Goal: Task Accomplishment & Management: Manage account settings

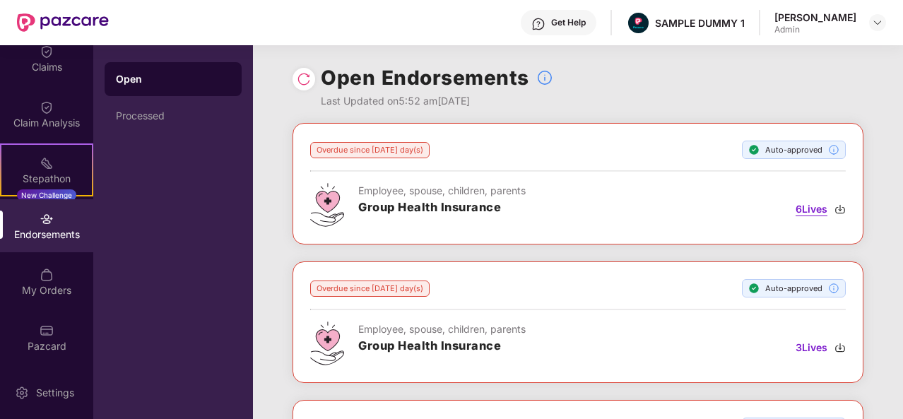
click at [814, 206] on span "6 Lives" at bounding box center [812, 209] width 32 height 16
click at [839, 209] on img at bounding box center [840, 209] width 11 height 11
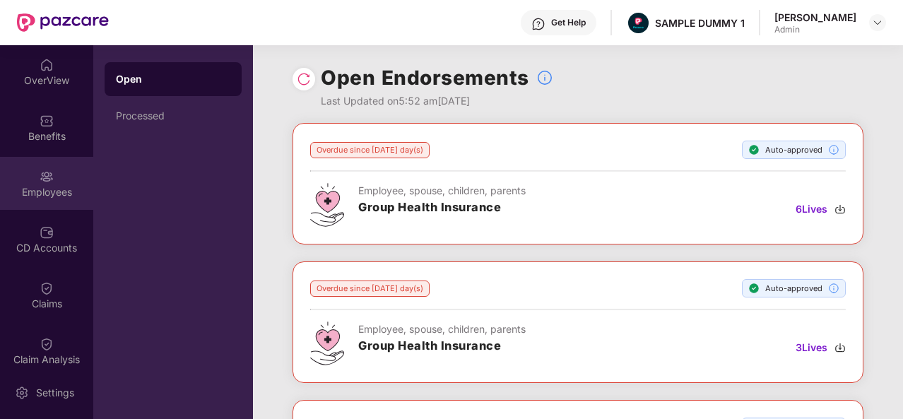
click at [42, 166] on div "Employees" at bounding box center [46, 183] width 93 height 53
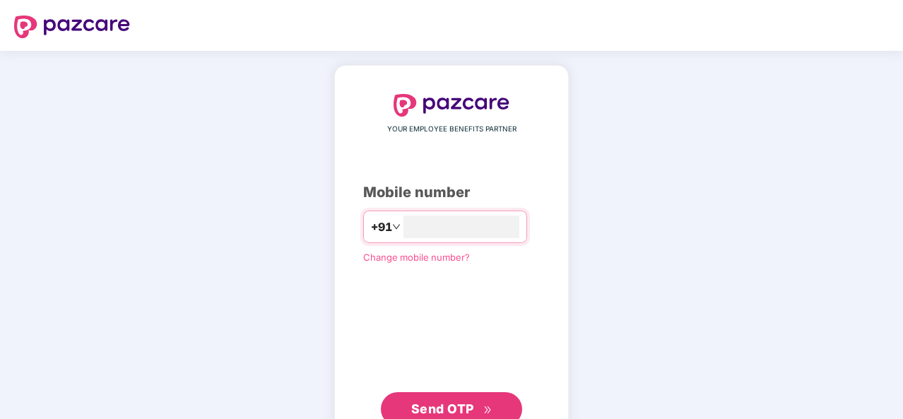
type input "*"
type input "**********"
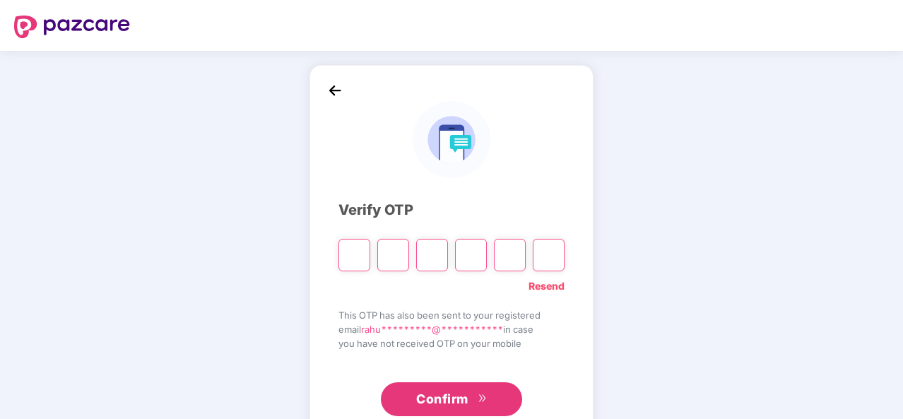
type input "*"
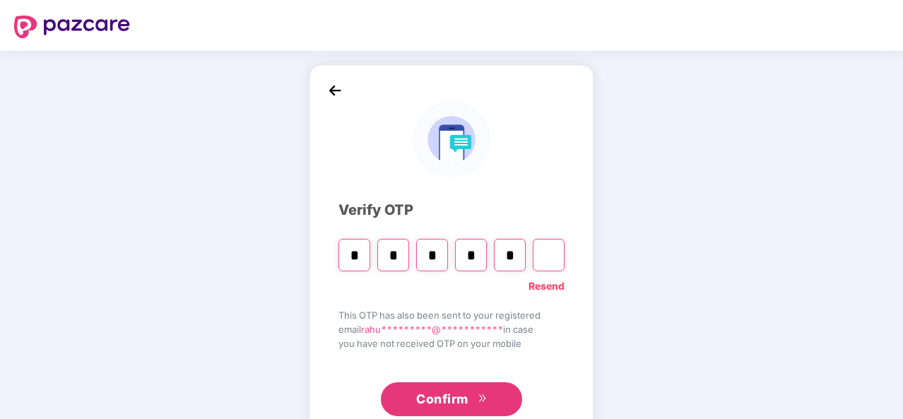
type input "*"
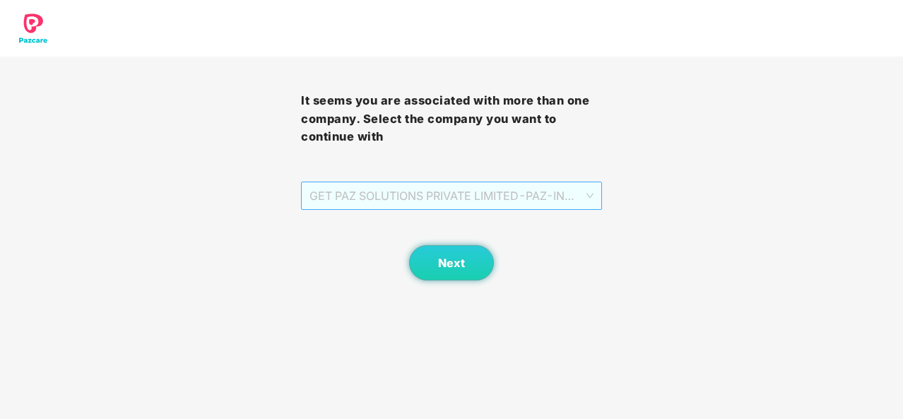
click at [479, 209] on span "GET PAZ SOLUTIONS PRIVATE LIMITED - PAZ-IN0216 - EMPLOYEE" at bounding box center [452, 195] width 284 height 27
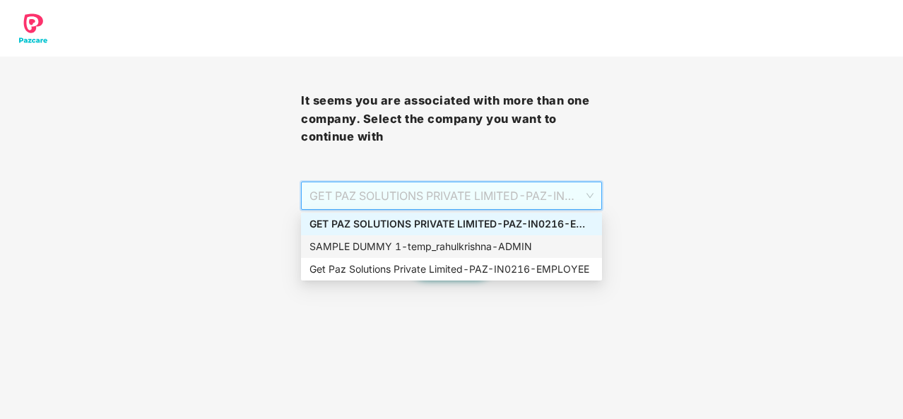
click at [458, 238] on div "SAMPLE DUMMY 1 - temp_rahulkrishna - ADMIN" at bounding box center [451, 246] width 301 height 23
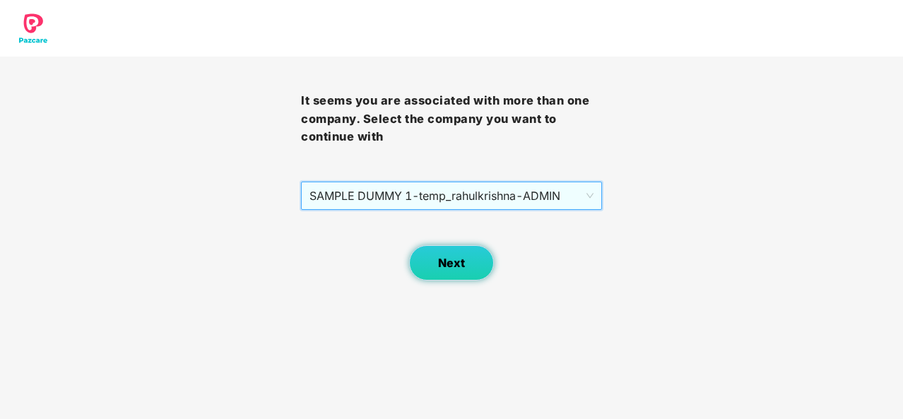
click at [453, 248] on button "Next" at bounding box center [451, 262] width 85 height 35
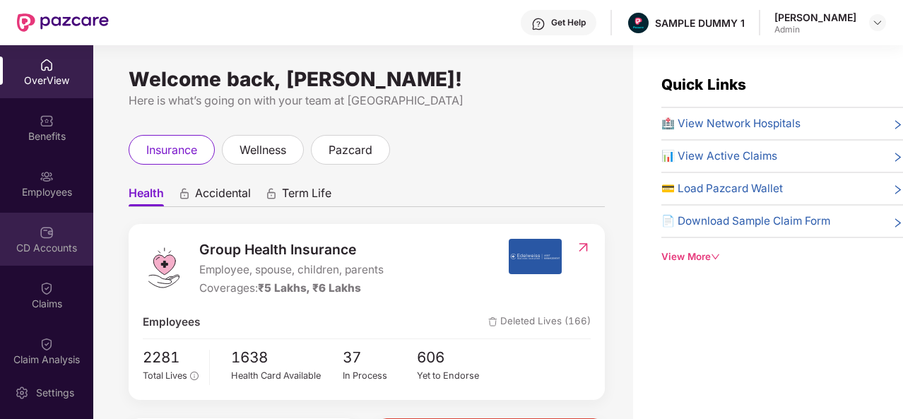
scroll to position [11, 0]
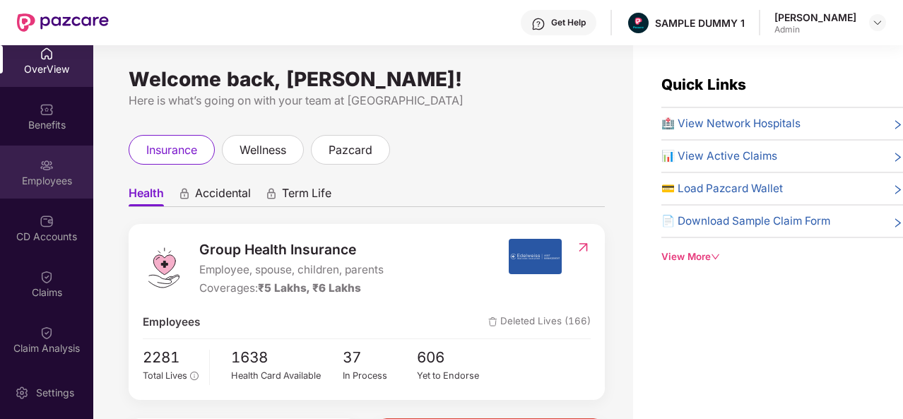
click at [61, 175] on div "Employees" at bounding box center [46, 181] width 93 height 14
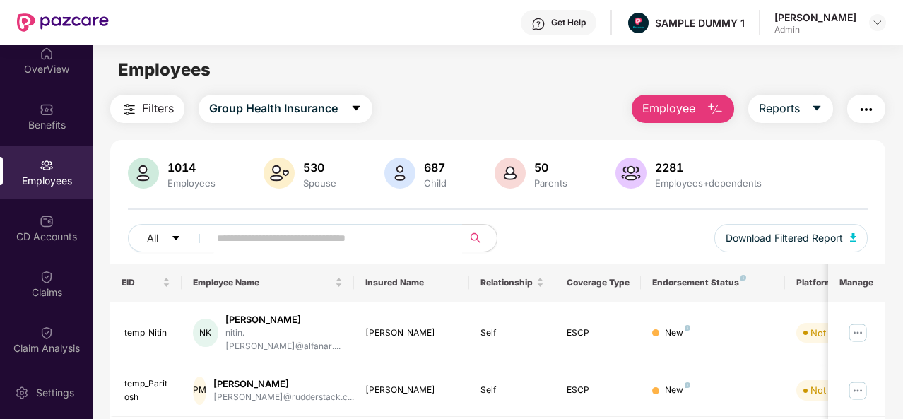
click at [683, 109] on span "Employee" at bounding box center [668, 109] width 53 height 18
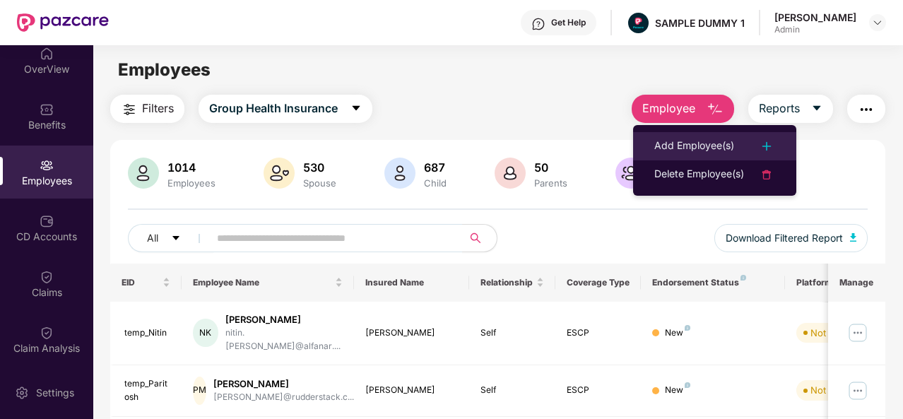
click at [680, 142] on div "Add Employee(s)" at bounding box center [694, 146] width 80 height 17
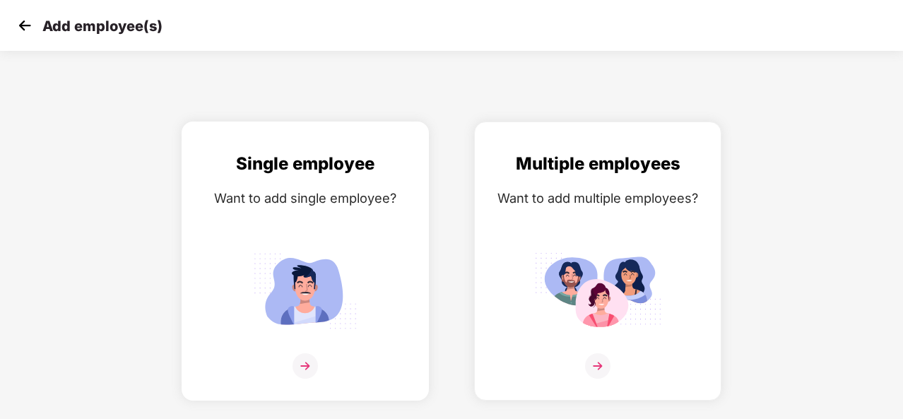
click at [324, 219] on div "Single employee Want to add single employee?" at bounding box center [305, 274] width 218 height 246
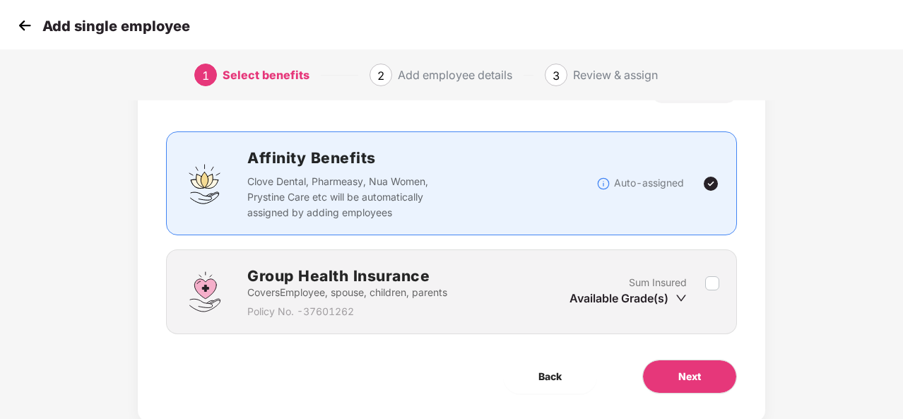
scroll to position [64, 0]
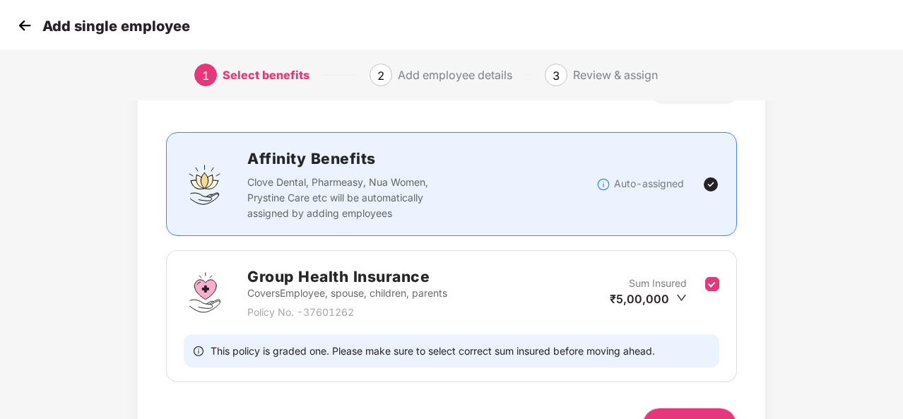
click at [772, 310] on div "Benefits 1 / 1 Selected Affinity Benefits Clove Dental, Pharmeasy, Nua Women, P…" at bounding box center [452, 275] width 753 height 461
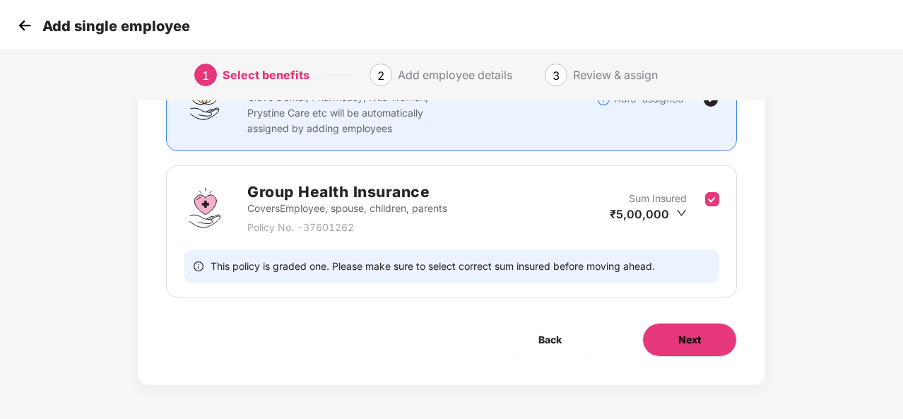
click at [679, 336] on span "Next" at bounding box center [690, 340] width 23 height 16
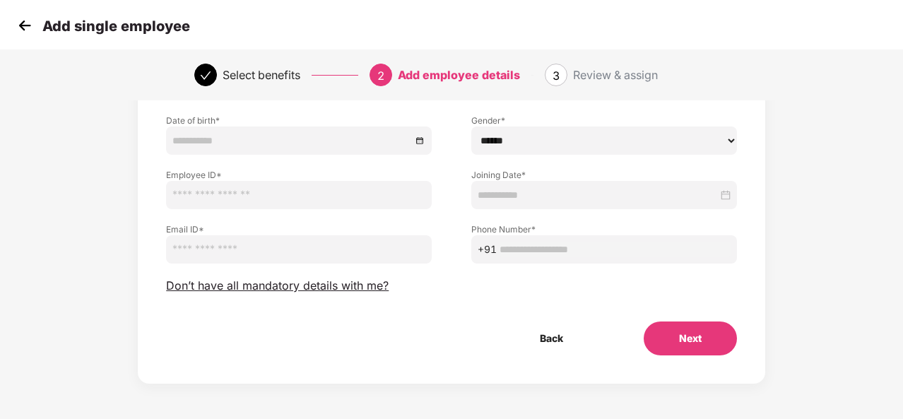
scroll to position [0, 0]
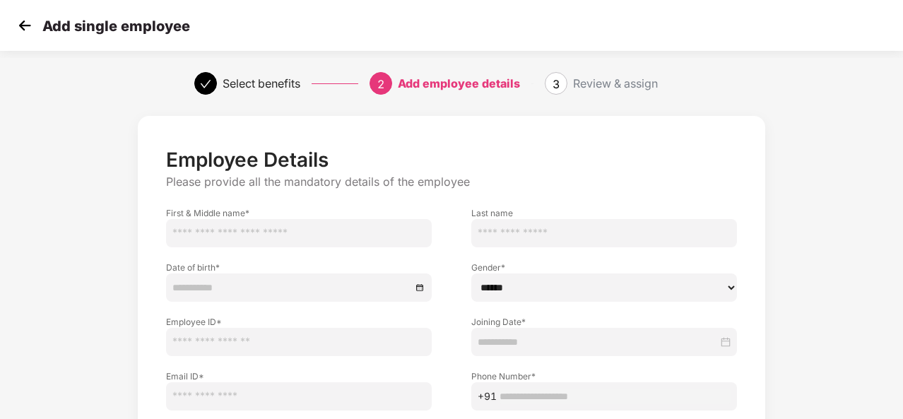
click at [360, 226] on input "text" at bounding box center [299, 233] width 266 height 28
click at [27, 32] on img at bounding box center [24, 25] width 21 height 21
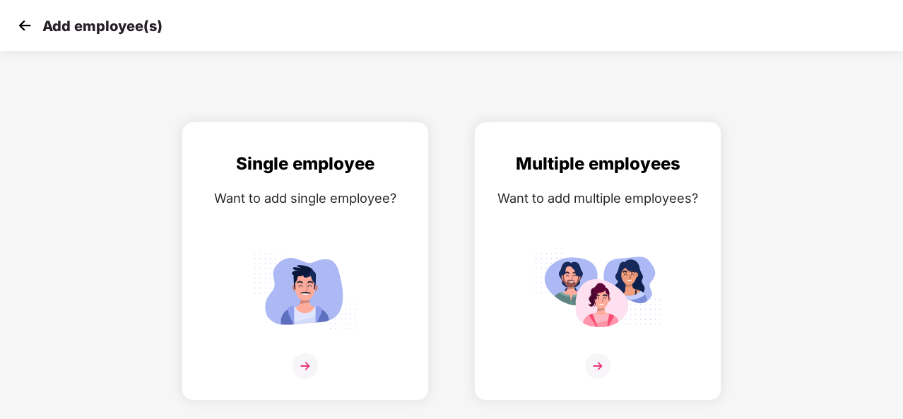
click at [27, 32] on img at bounding box center [24, 25] width 21 height 21
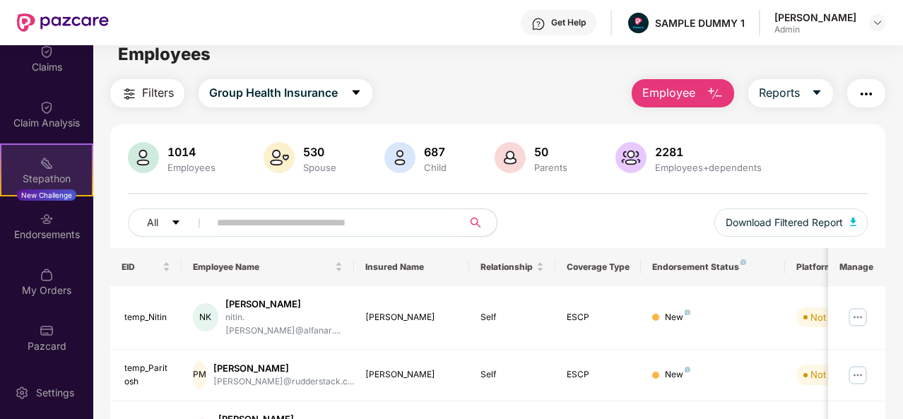
scroll to position [236, 0]
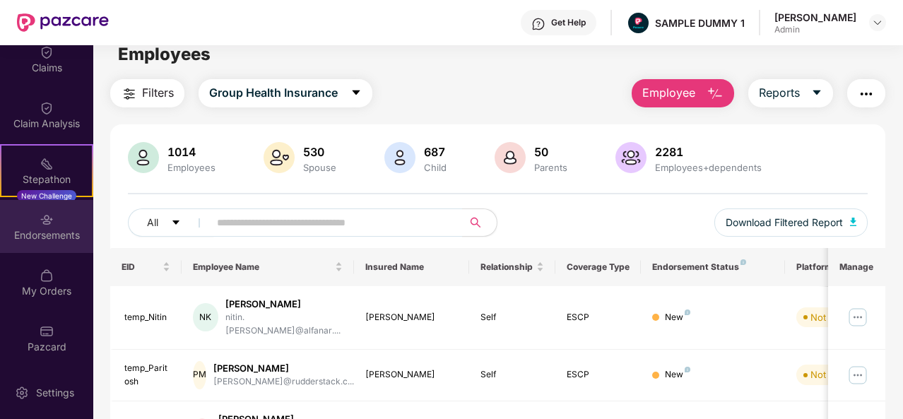
click at [52, 228] on div "Endorsements" at bounding box center [46, 235] width 93 height 14
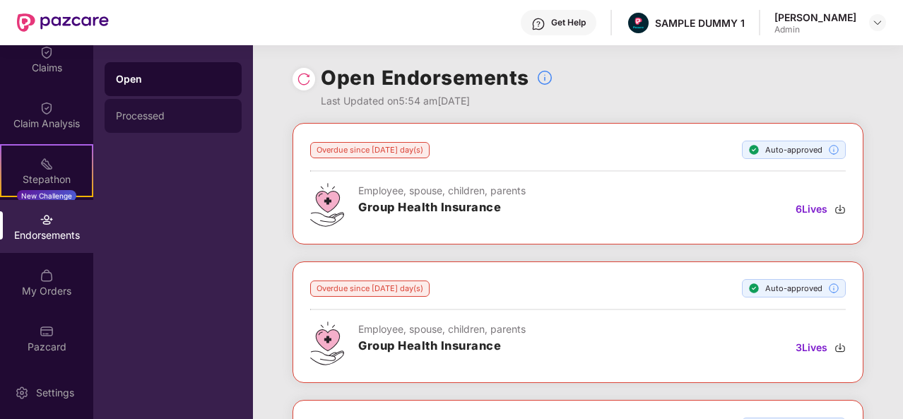
click at [153, 115] on div "Processed" at bounding box center [173, 115] width 114 height 11
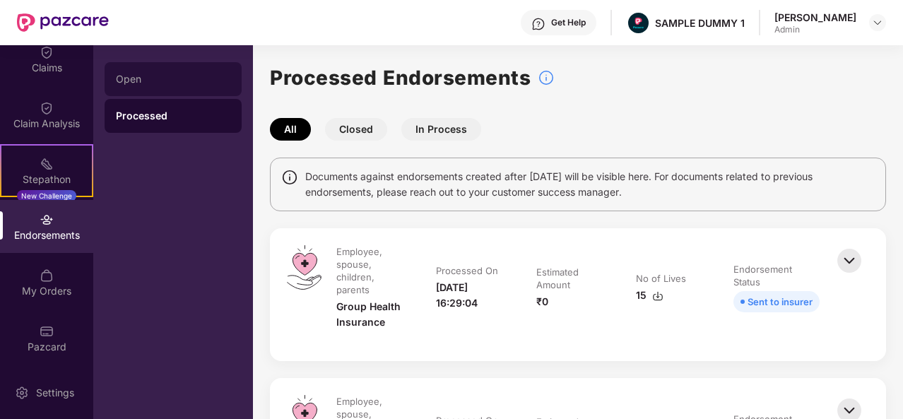
click at [141, 69] on div "Open" at bounding box center [173, 79] width 137 height 34
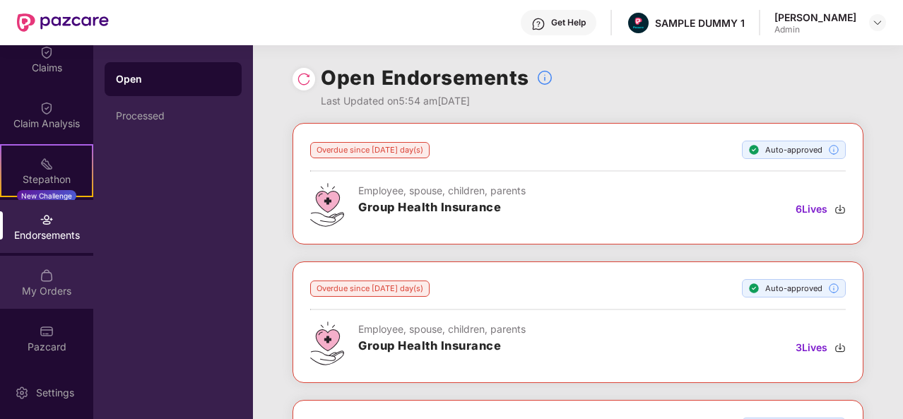
click at [16, 280] on div "My Orders" at bounding box center [46, 282] width 93 height 53
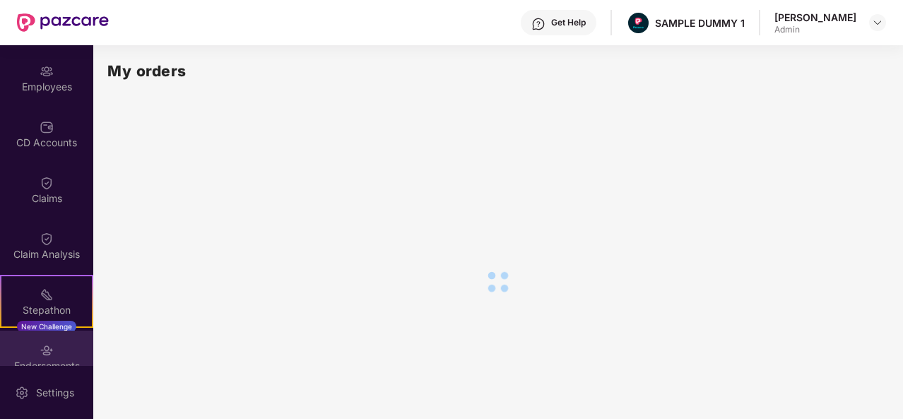
scroll to position [69, 0]
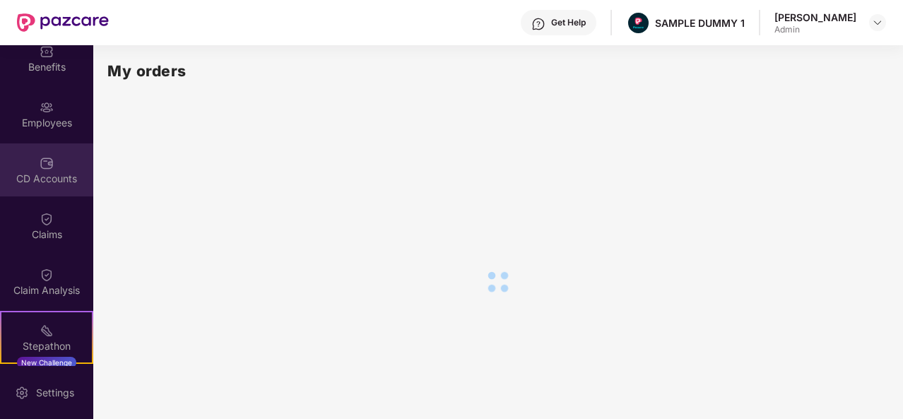
click at [64, 182] on div "CD Accounts" at bounding box center [46, 179] width 93 height 14
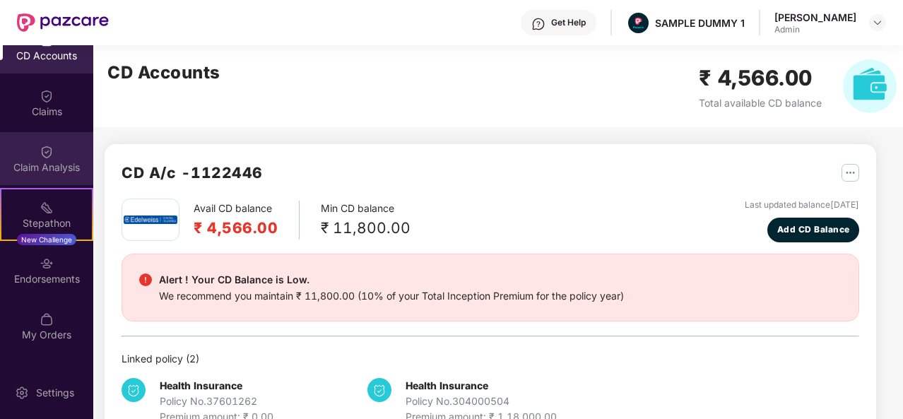
scroll to position [192, 0]
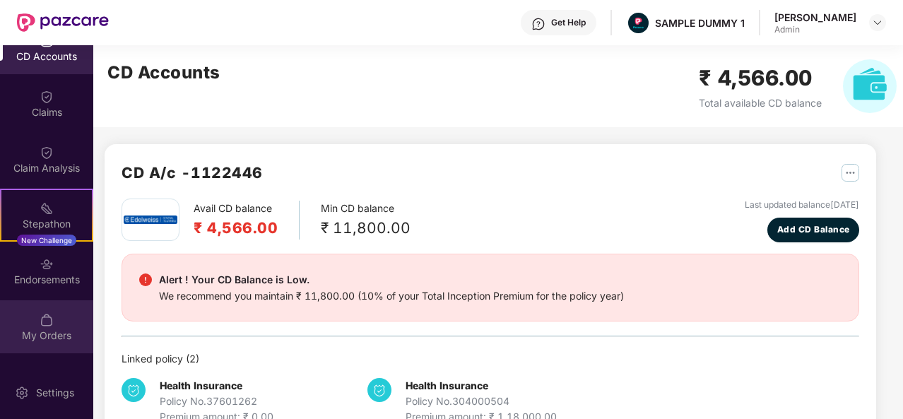
click at [45, 313] on img at bounding box center [47, 320] width 14 height 14
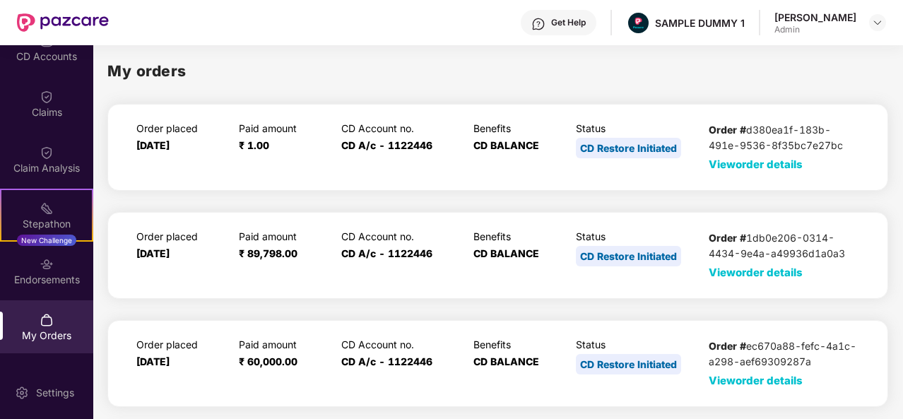
click at [741, 271] on span "View order details" at bounding box center [756, 272] width 94 height 13
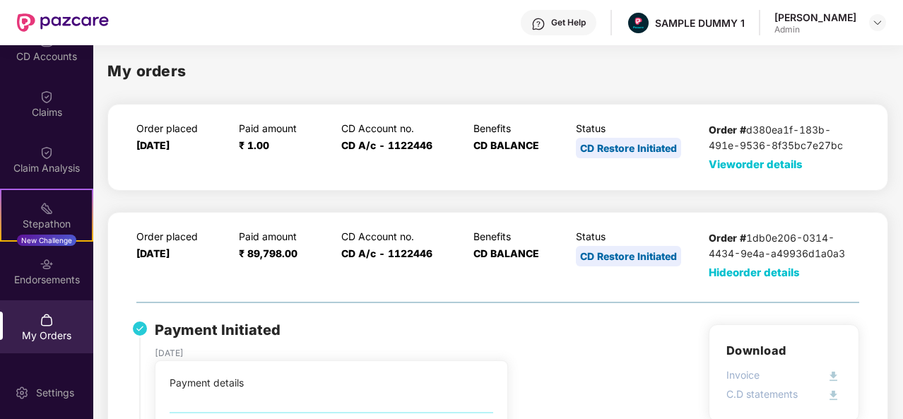
click at [752, 267] on span "Hide order details" at bounding box center [754, 272] width 91 height 13
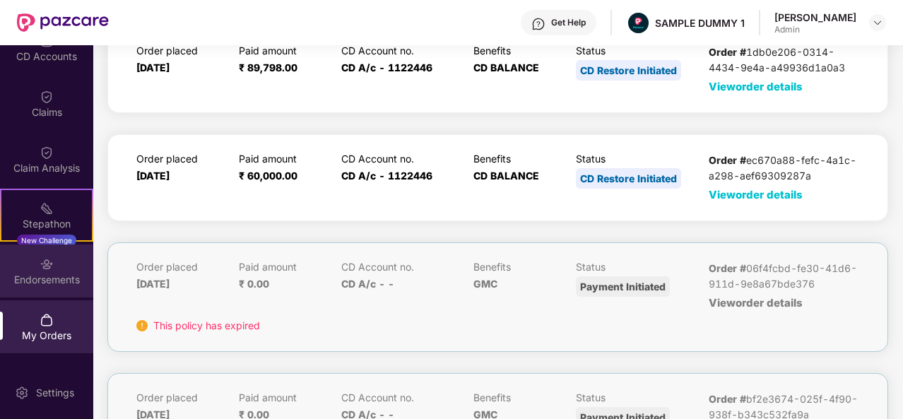
scroll to position [237, 0]
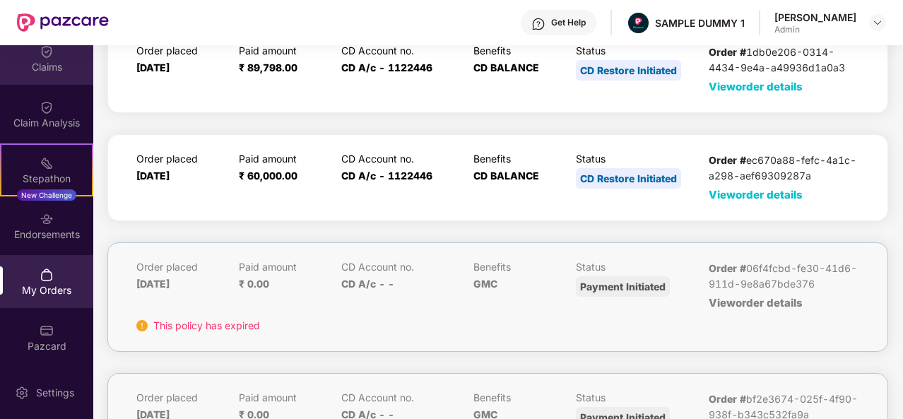
click at [46, 66] on div "Claims" at bounding box center [46, 67] width 93 height 14
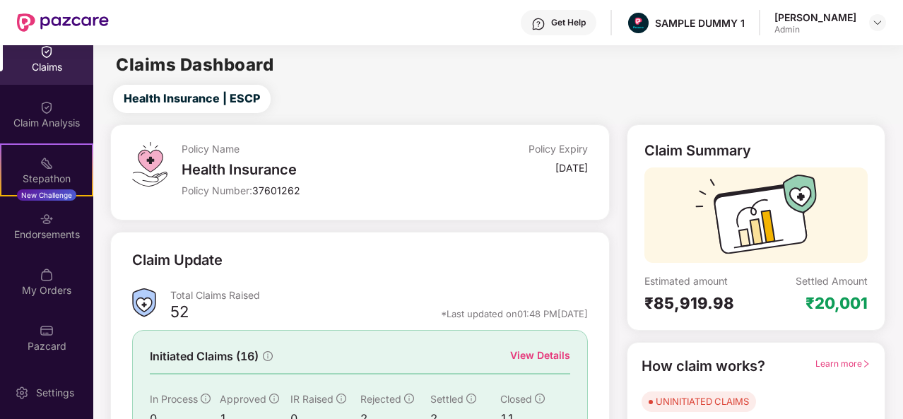
scroll to position [133, 0]
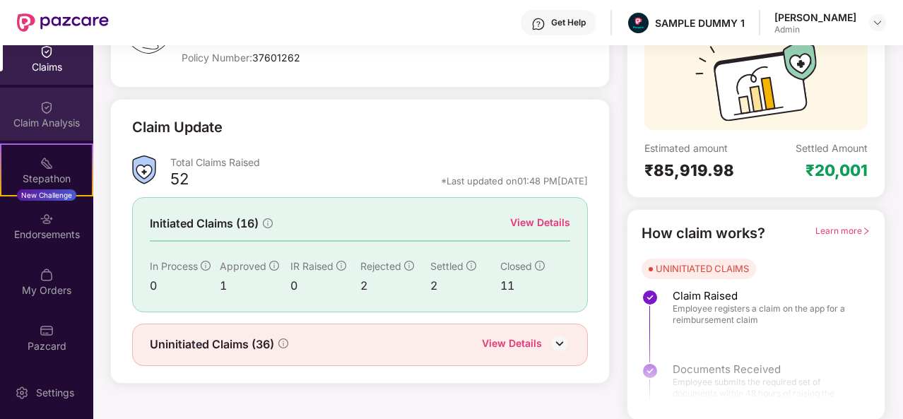
click at [40, 110] on img at bounding box center [47, 107] width 14 height 14
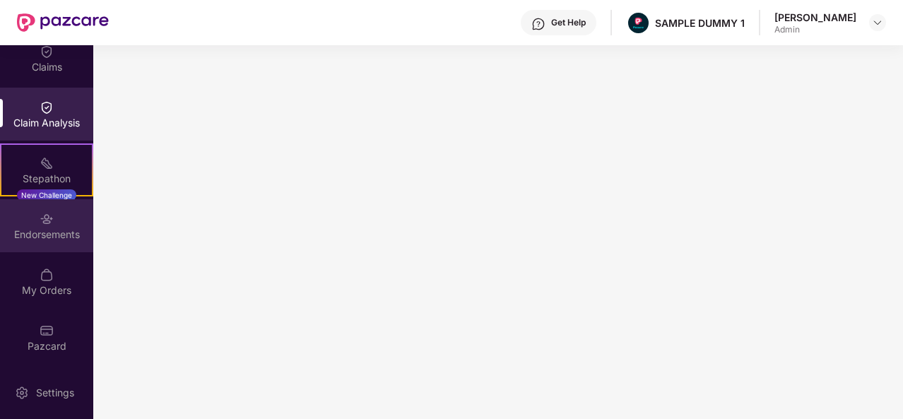
click at [30, 232] on div "Endorsements" at bounding box center [46, 235] width 93 height 14
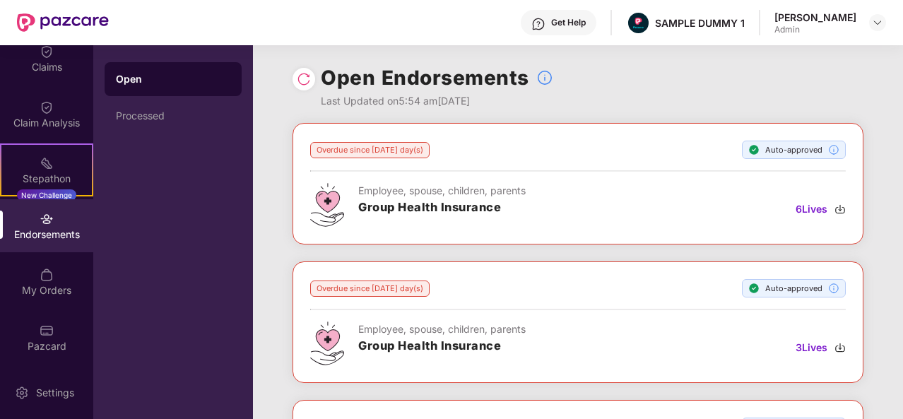
click at [616, 217] on div "Employee, spouse, children, parents Group Health Insurance 6 Lives" at bounding box center [578, 205] width 536 height 44
click at [155, 118] on div "Processed" at bounding box center [173, 115] width 114 height 11
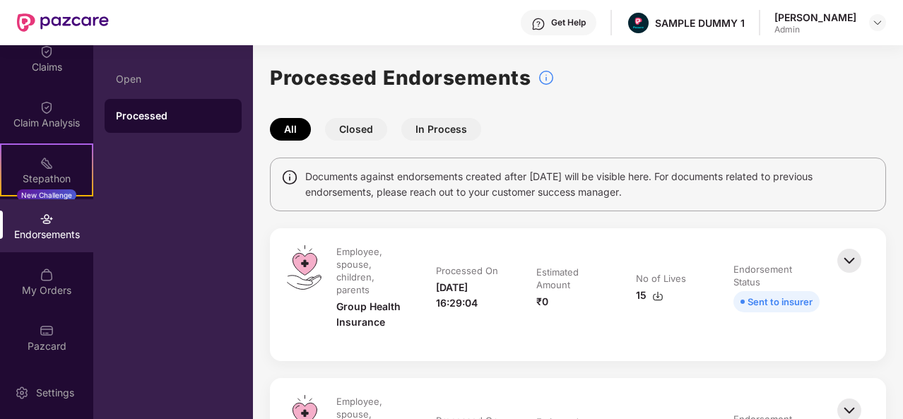
click at [359, 129] on button "Closed" at bounding box center [356, 129] width 62 height 23
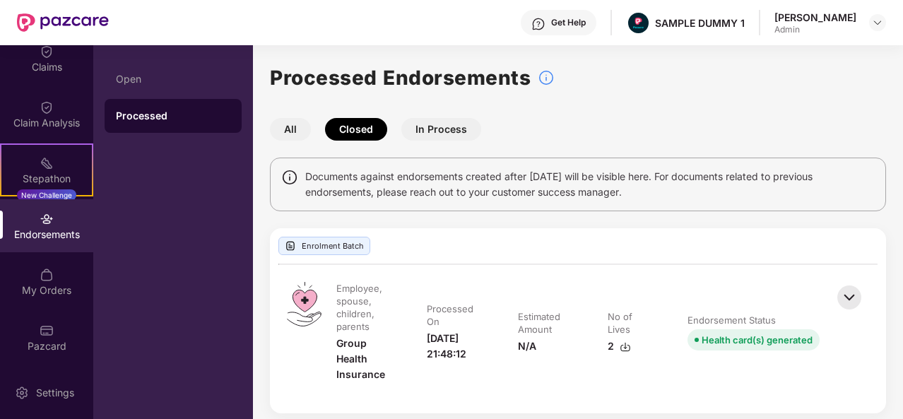
click at [431, 122] on button "In Process" at bounding box center [441, 129] width 80 height 23
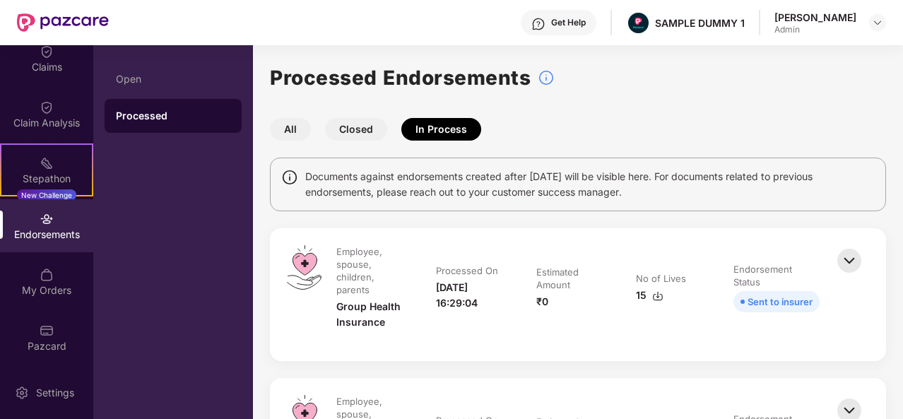
click at [356, 127] on button "Closed" at bounding box center [356, 129] width 62 height 23
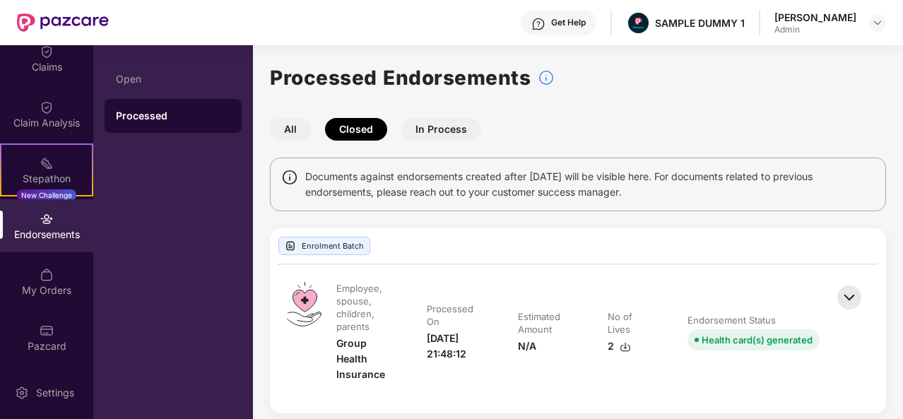
click at [456, 124] on button "In Process" at bounding box center [441, 129] width 80 height 23
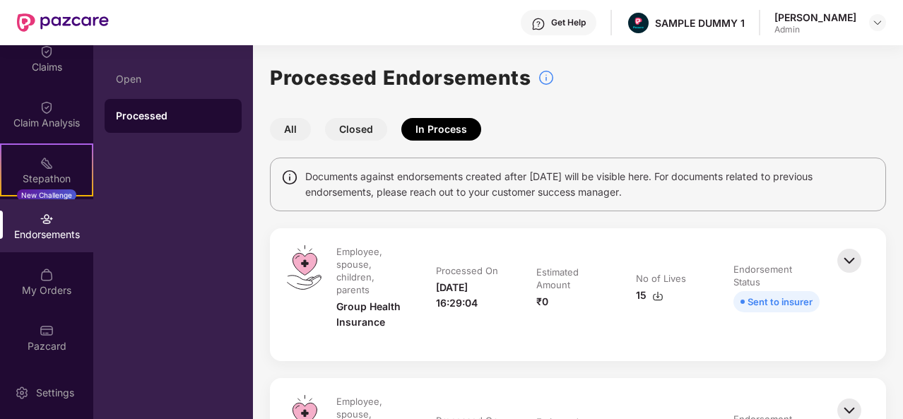
scroll to position [84, 0]
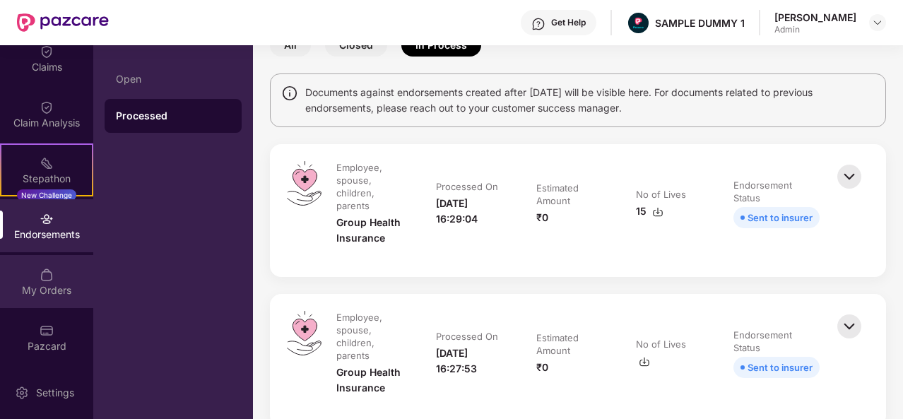
click at [49, 265] on div "My Orders" at bounding box center [46, 281] width 93 height 53
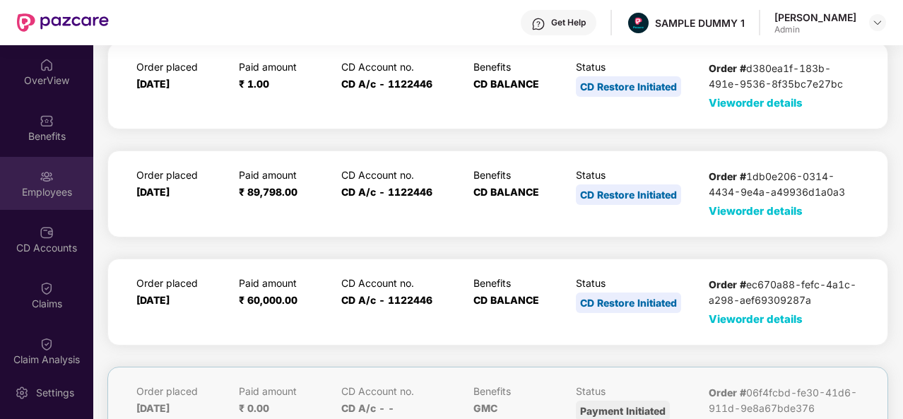
click at [50, 192] on div "Employees" at bounding box center [46, 192] width 93 height 14
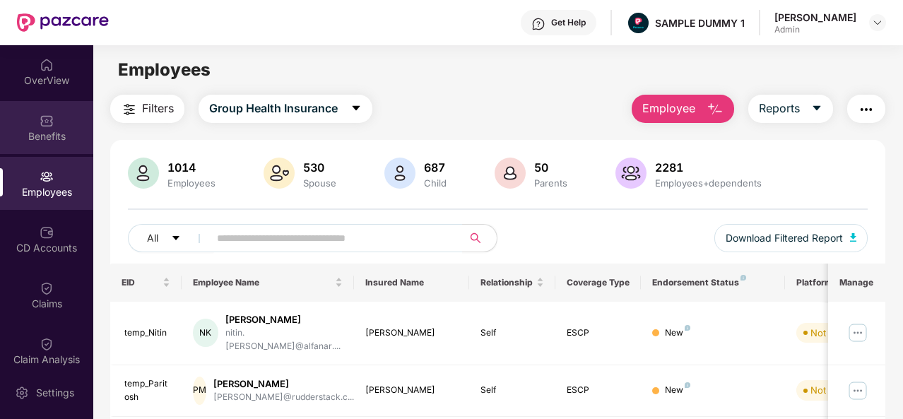
click at [30, 135] on div "Benefits" at bounding box center [46, 136] width 93 height 14
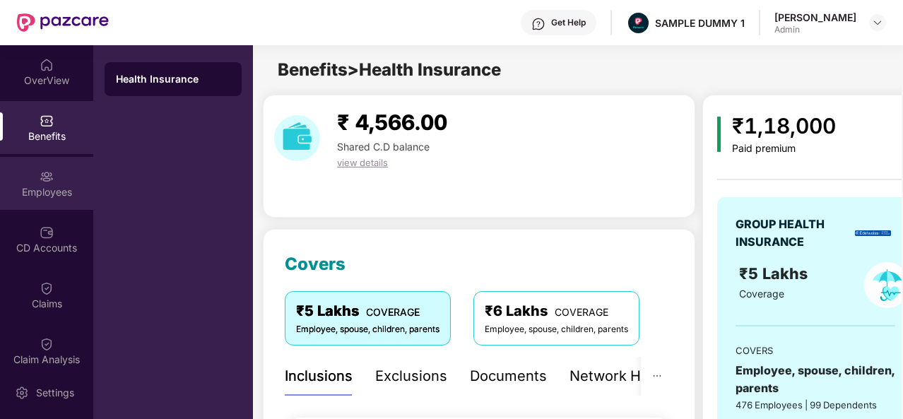
click at [38, 195] on div "Employees" at bounding box center [46, 192] width 93 height 14
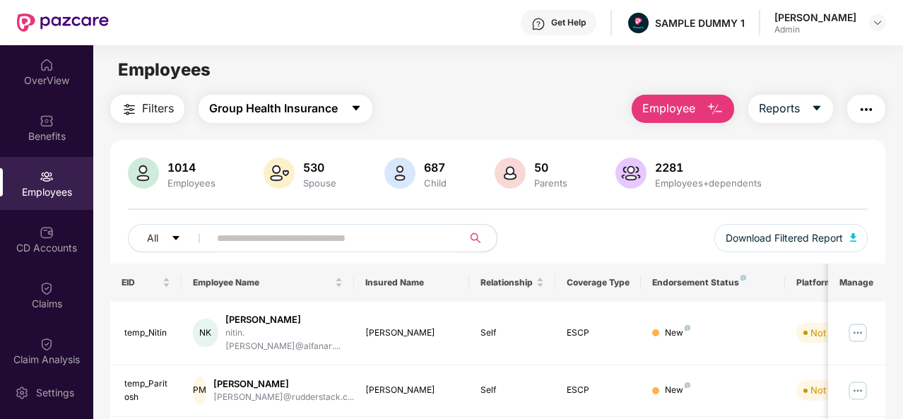
click at [356, 115] on span "caret-down" at bounding box center [356, 108] width 11 height 13
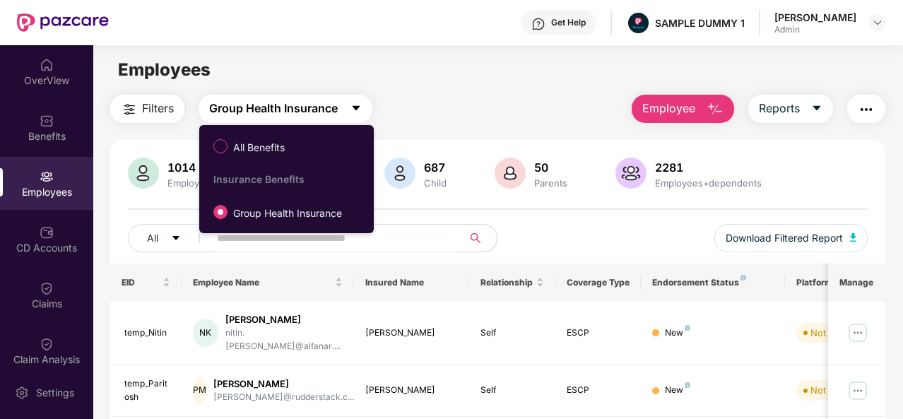
click at [356, 115] on span "caret-down" at bounding box center [356, 108] width 11 height 13
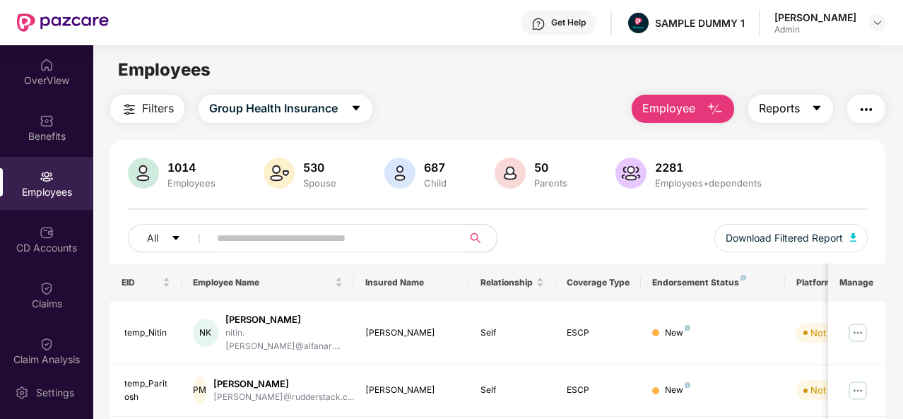
click at [794, 106] on span "Reports" at bounding box center [779, 109] width 41 height 18
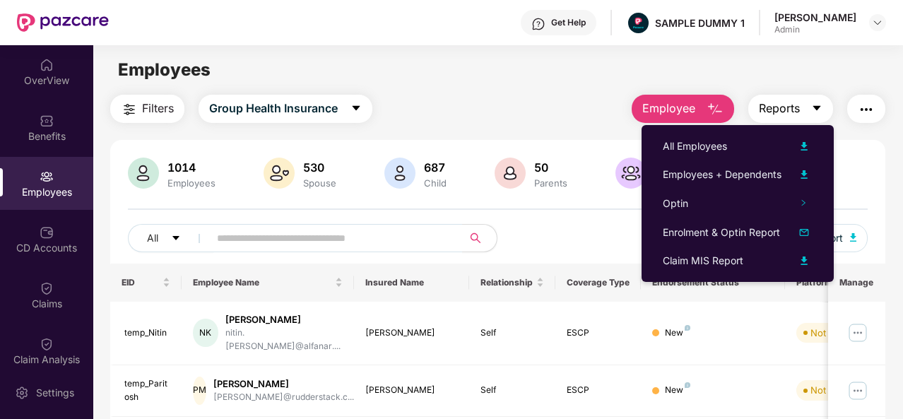
click at [794, 106] on span "Reports" at bounding box center [779, 109] width 41 height 18
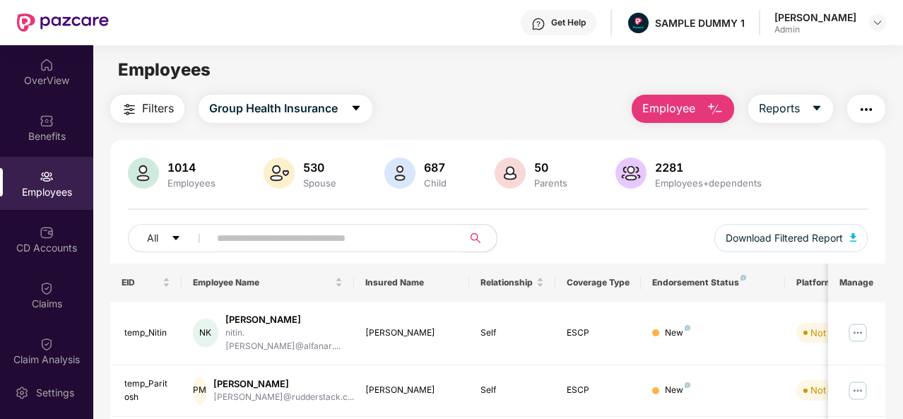
click at [862, 105] on img "button" at bounding box center [866, 109] width 17 height 17
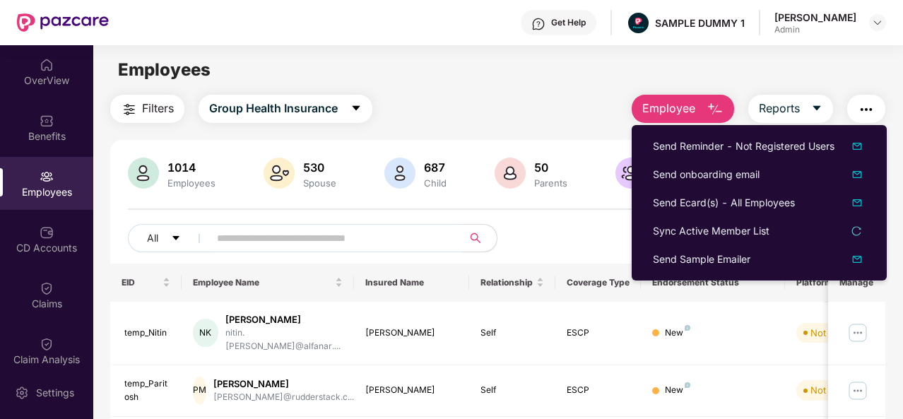
click at [862, 105] on img "button" at bounding box center [866, 109] width 17 height 17
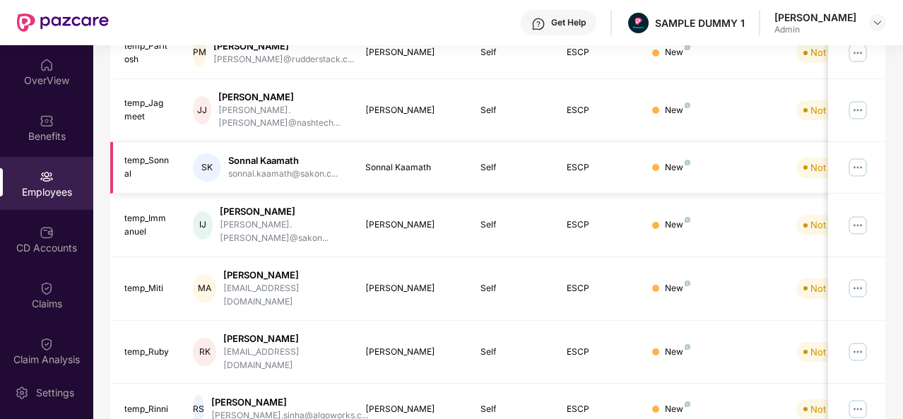
scroll to position [340, 0]
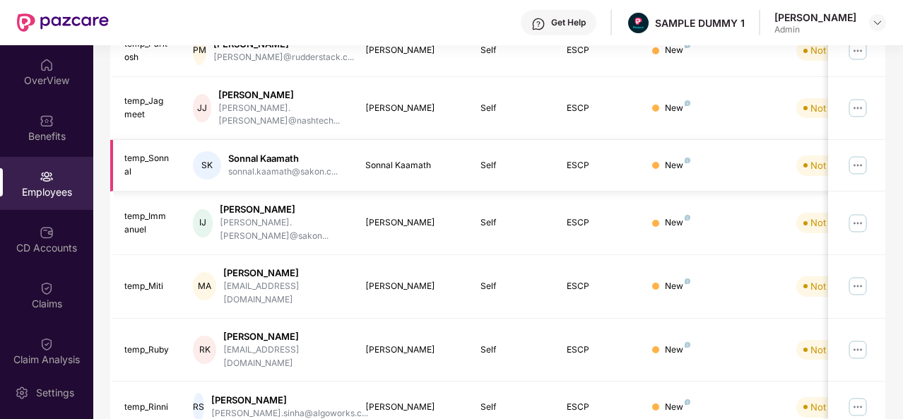
click at [861, 154] on img at bounding box center [858, 165] width 23 height 23
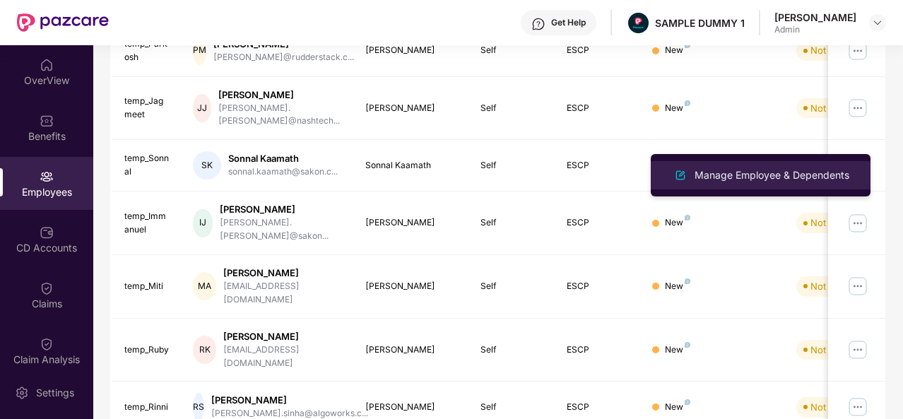
click at [768, 172] on div "Manage Employee & Dependents" at bounding box center [772, 176] width 160 height 16
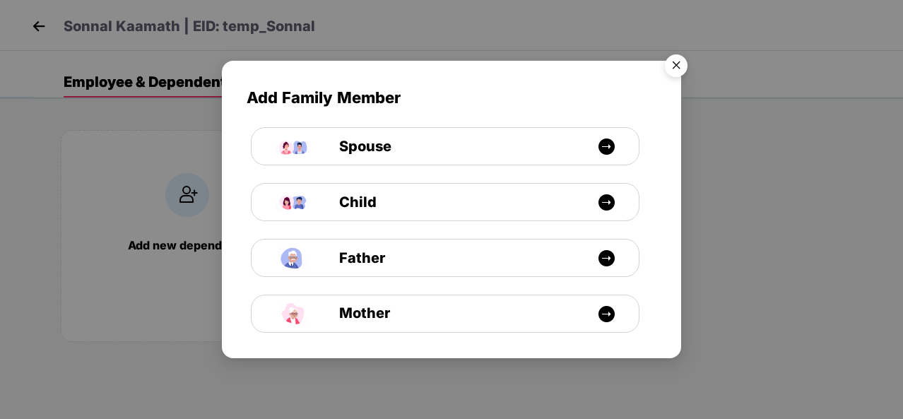
click at [674, 61] on img "Close" at bounding box center [677, 68] width 40 height 40
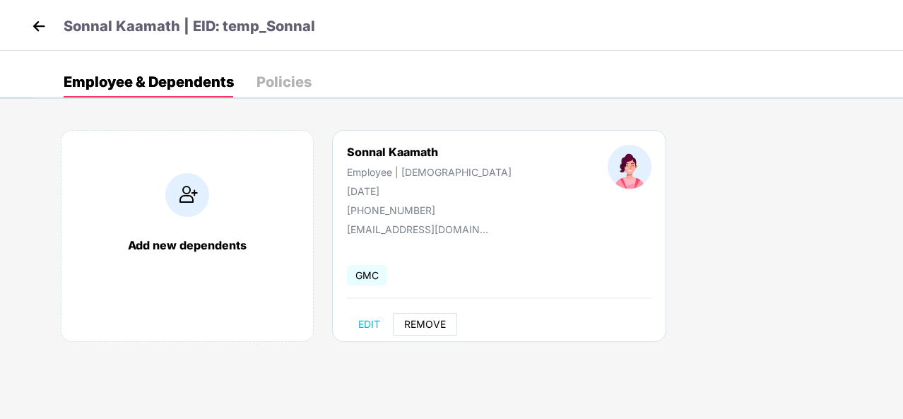
click at [417, 320] on span "REMOVE" at bounding box center [425, 324] width 42 height 11
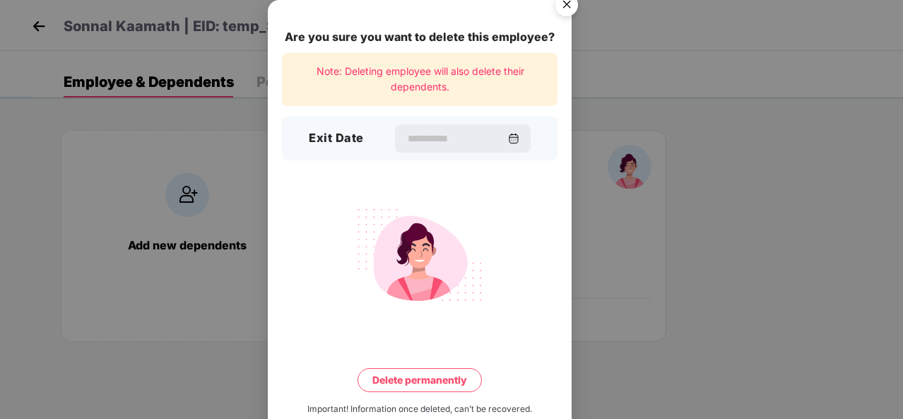
click at [567, 4] on img "Close" at bounding box center [567, 7] width 40 height 40
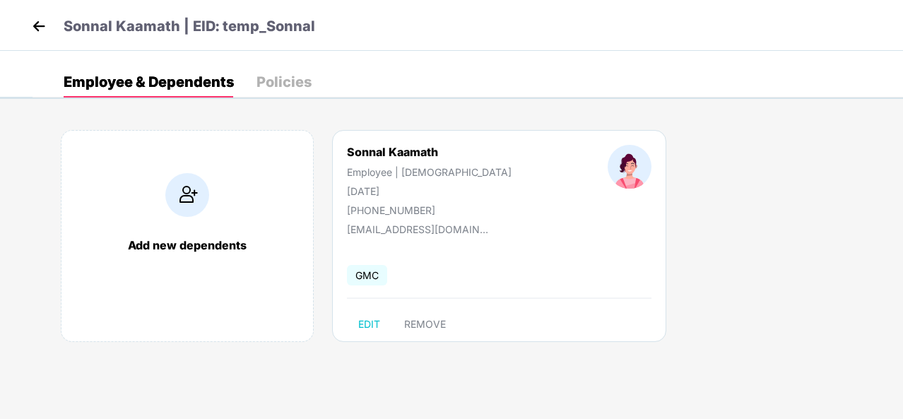
click at [290, 75] on div "Policies" at bounding box center [284, 82] width 55 height 14
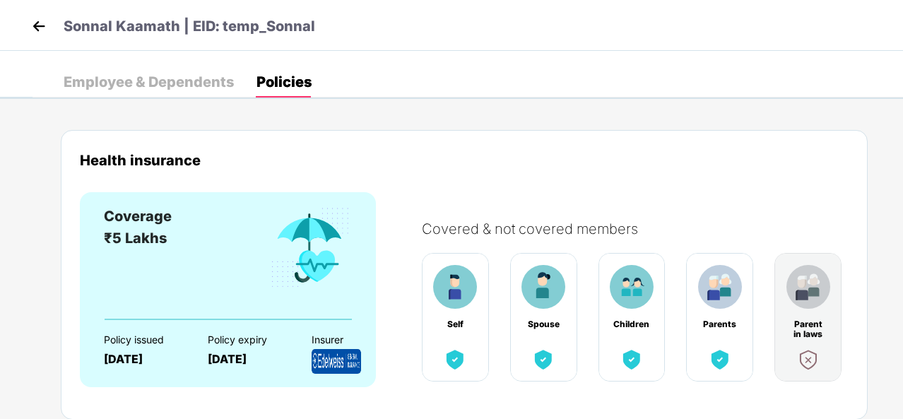
click at [40, 25] on img at bounding box center [38, 26] width 21 height 21
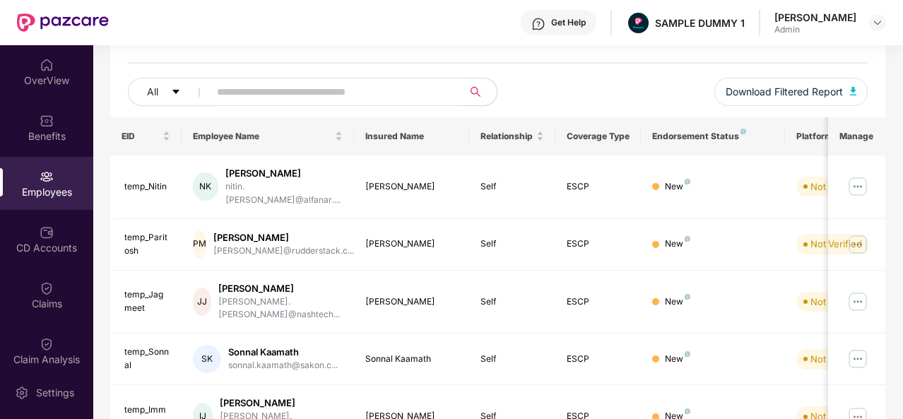
scroll to position [147, 0]
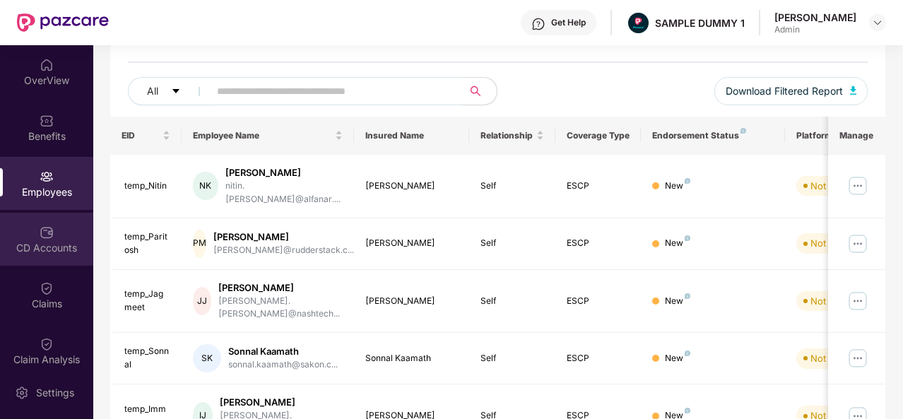
click at [47, 221] on div "CD Accounts" at bounding box center [46, 239] width 93 height 53
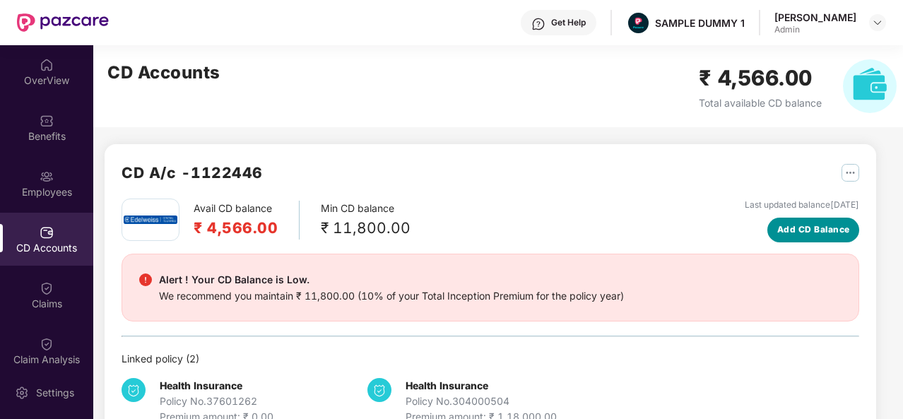
click at [790, 233] on span "Add CD Balance" at bounding box center [813, 229] width 73 height 13
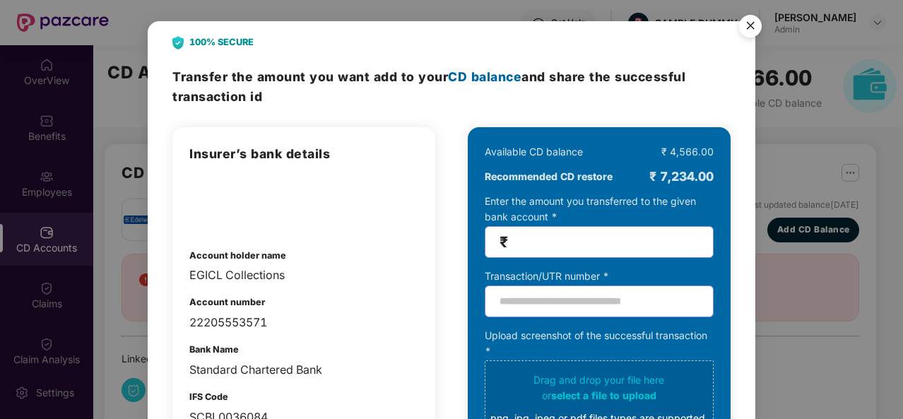
click at [746, 26] on img "Close" at bounding box center [751, 28] width 40 height 40
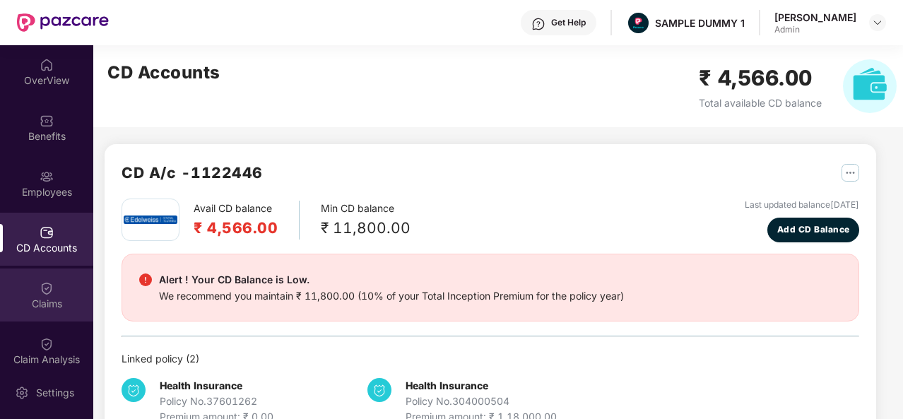
click at [42, 283] on img at bounding box center [47, 288] width 14 height 14
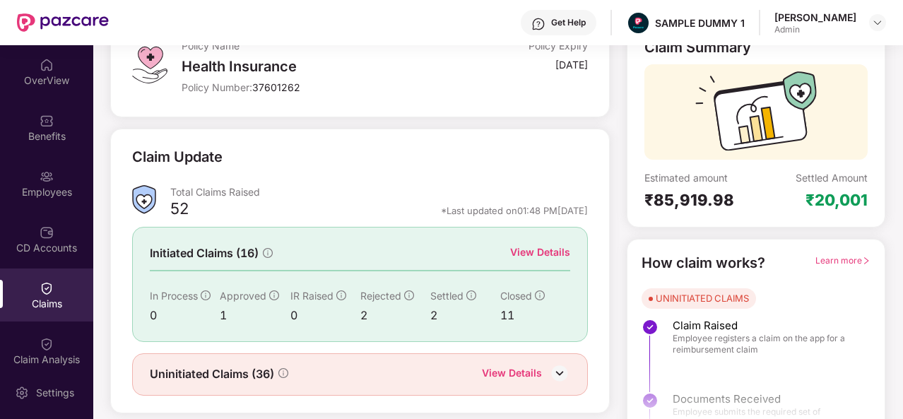
scroll to position [103, 0]
click at [17, 351] on div "Claim Analysis" at bounding box center [46, 350] width 93 height 53
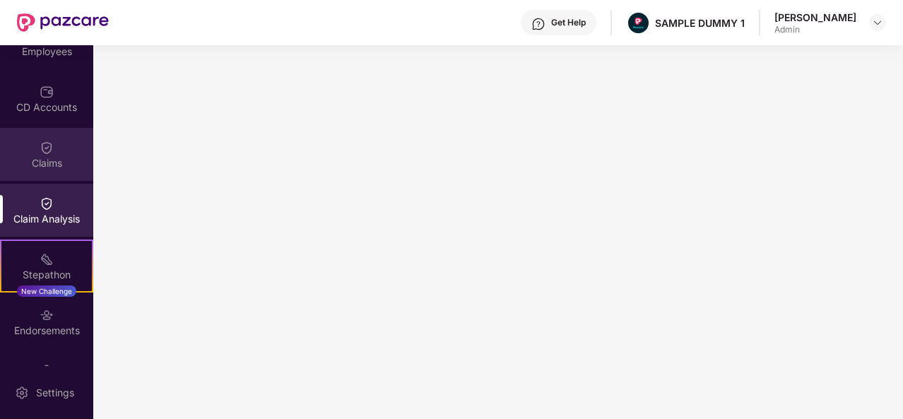
scroll to position [141, 0]
click at [30, 143] on div "Claims" at bounding box center [46, 153] width 93 height 53
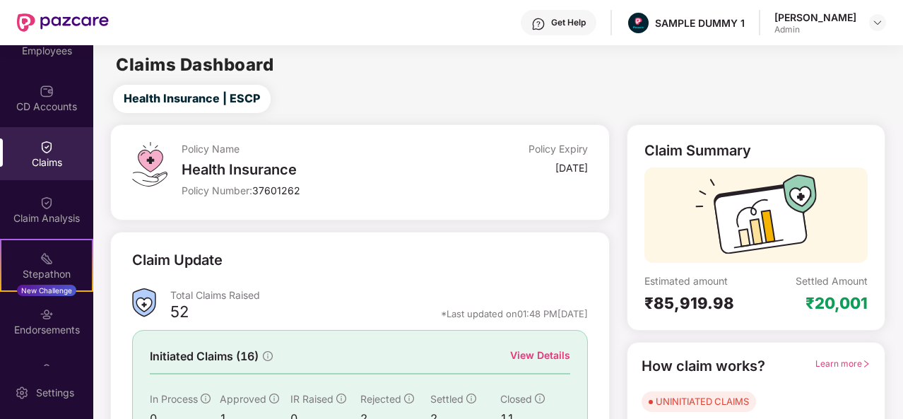
scroll to position [133, 0]
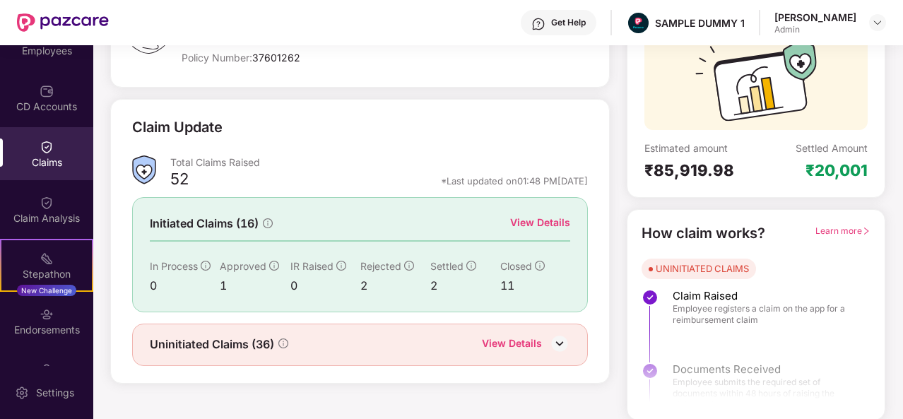
click at [536, 223] on div "View Details" at bounding box center [540, 223] width 60 height 16
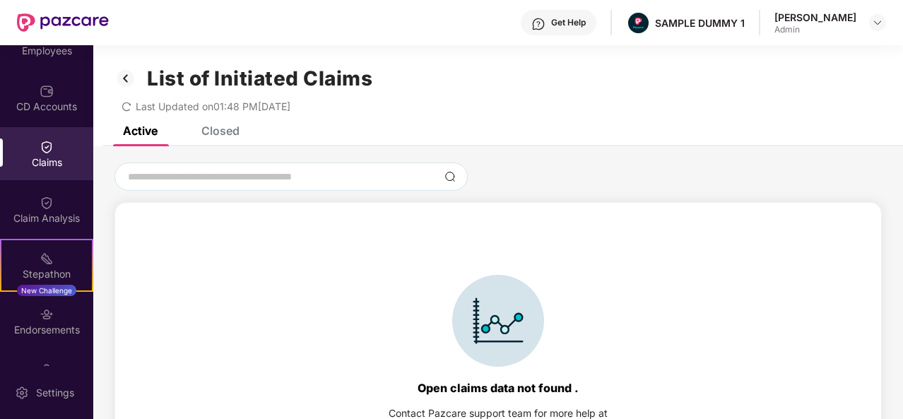
click at [224, 126] on div "List of Initiated Claims Last Updated on 01:48 PM, 28 Aug 2025" at bounding box center [498, 85] width 810 height 81
click at [225, 130] on div "Closed" at bounding box center [220, 131] width 38 height 14
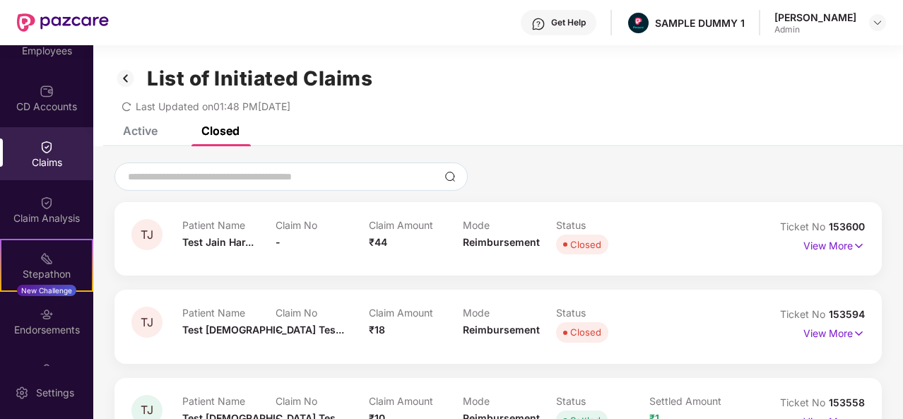
scroll to position [118, 0]
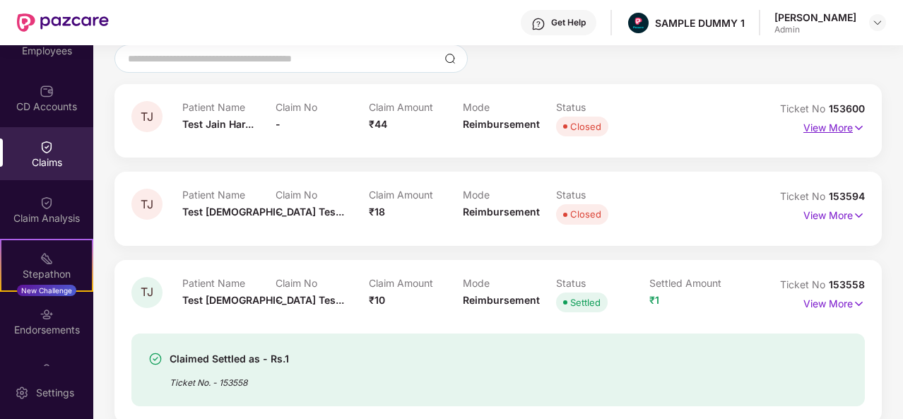
click at [847, 119] on p "View More" at bounding box center [834, 126] width 61 height 19
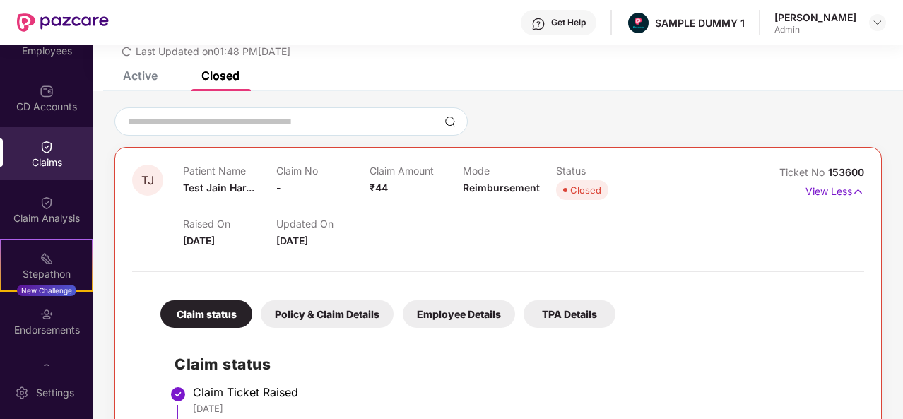
scroll to position [51, 0]
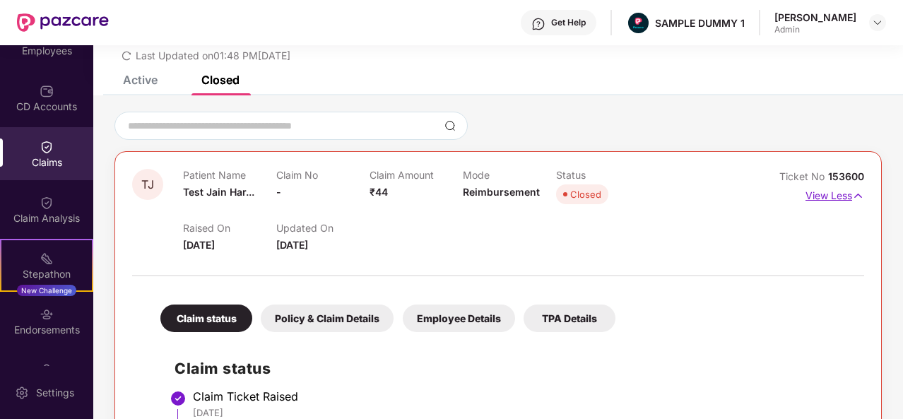
click at [838, 194] on p "View Less" at bounding box center [835, 193] width 59 height 19
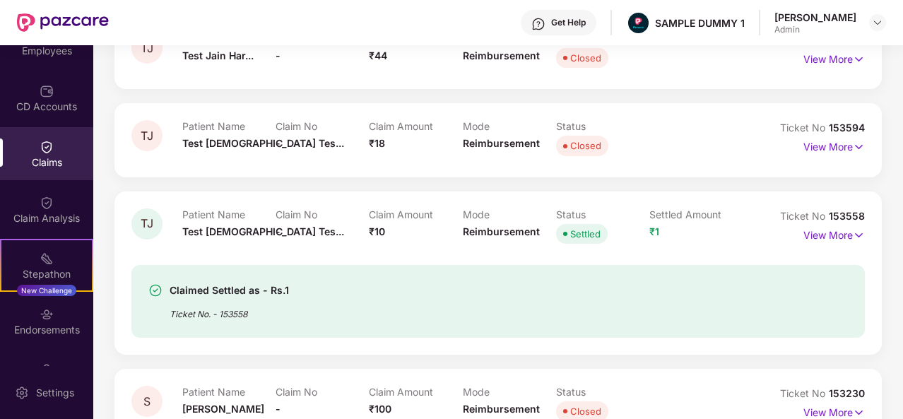
scroll to position [0, 0]
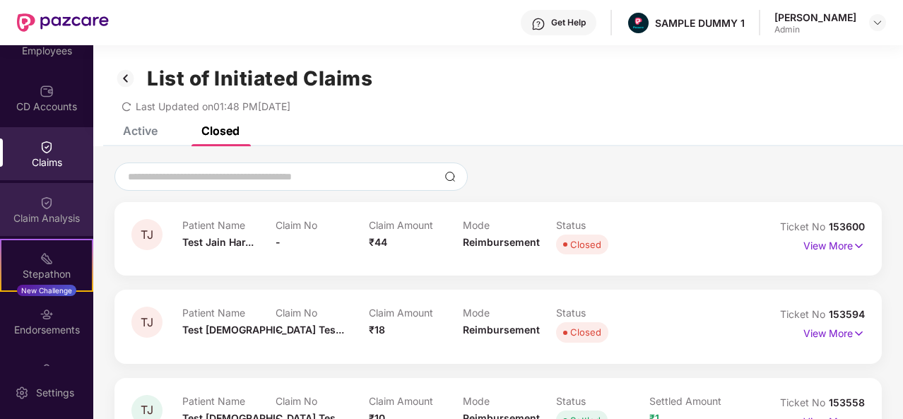
click at [58, 190] on div "Claim Analysis" at bounding box center [46, 209] width 93 height 53
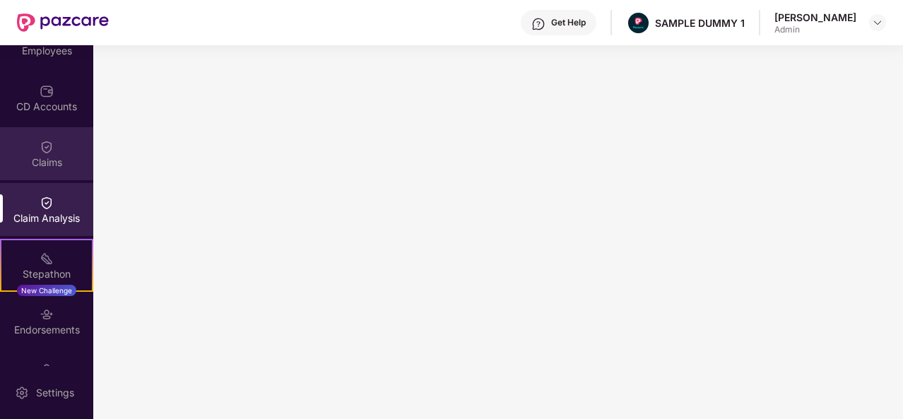
click at [49, 172] on div "Claims" at bounding box center [46, 153] width 93 height 53
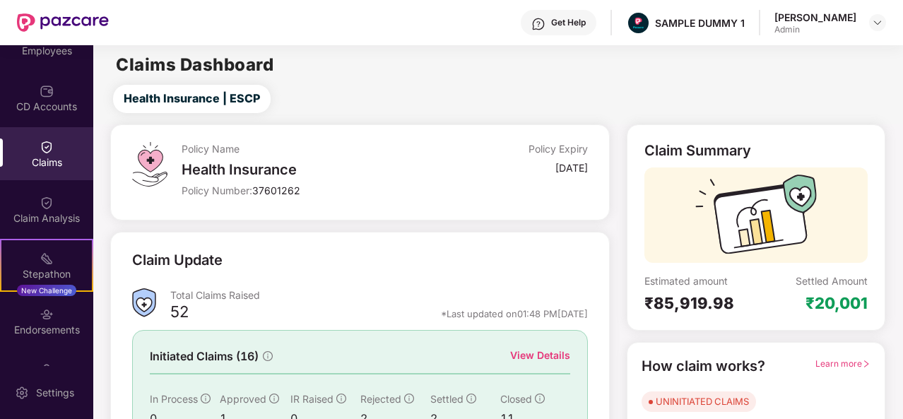
scroll to position [133, 0]
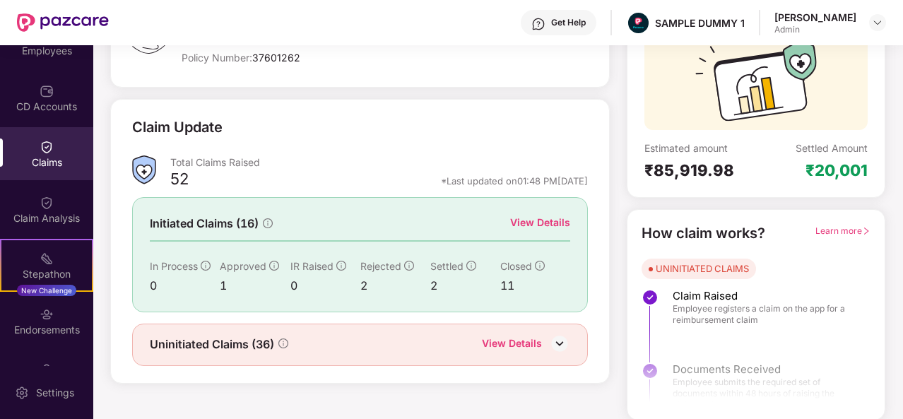
click at [541, 341] on div "View Details" at bounding box center [512, 345] width 60 height 18
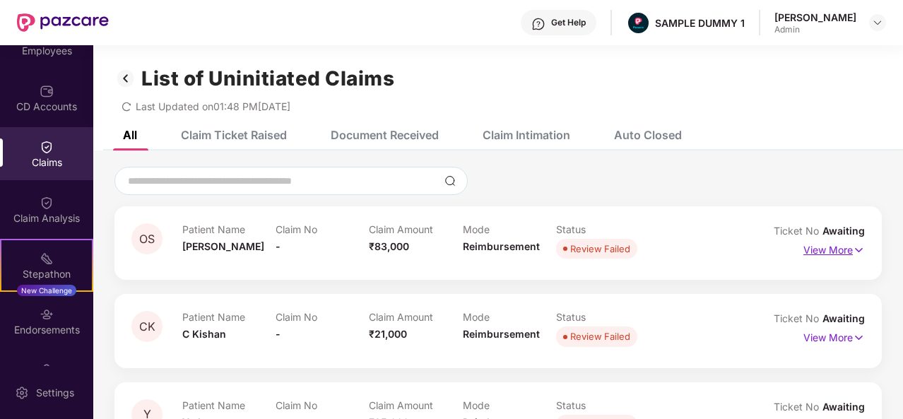
click at [809, 250] on p "View More" at bounding box center [834, 248] width 61 height 19
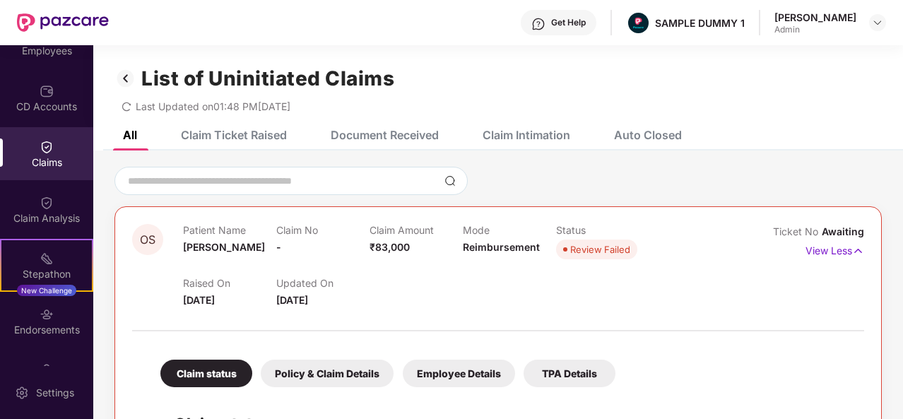
click at [228, 130] on div "Claim Ticket Raised" at bounding box center [234, 135] width 106 height 14
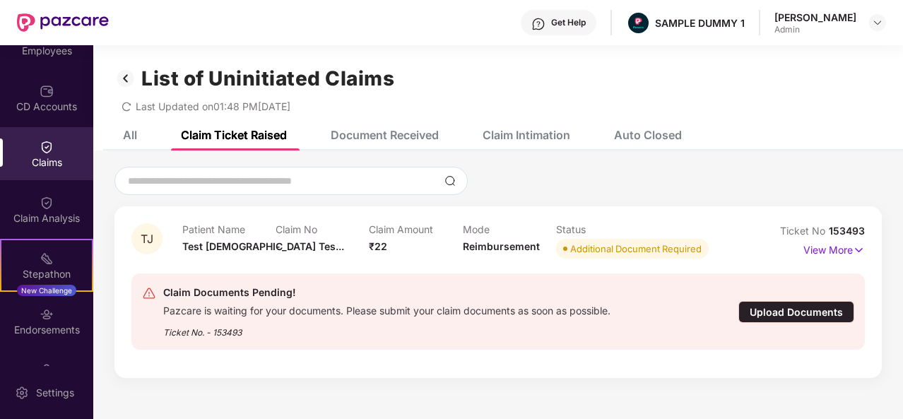
click at [382, 132] on div "Document Received" at bounding box center [385, 135] width 108 height 14
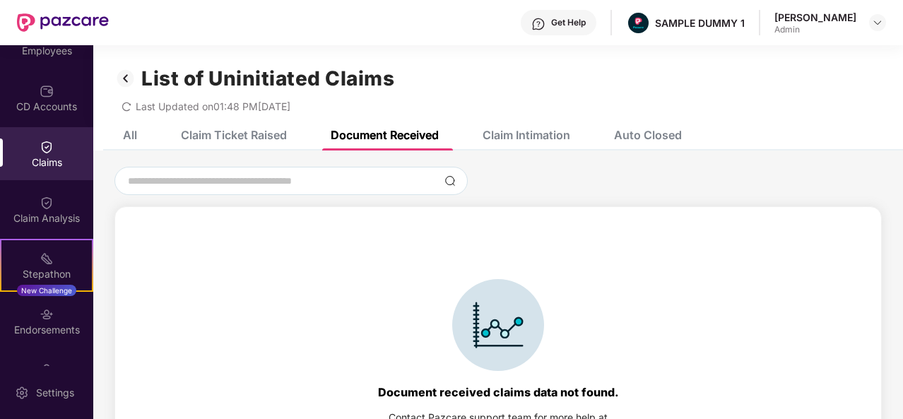
click at [552, 129] on div "Claim Intimation" at bounding box center [527, 135] width 88 height 14
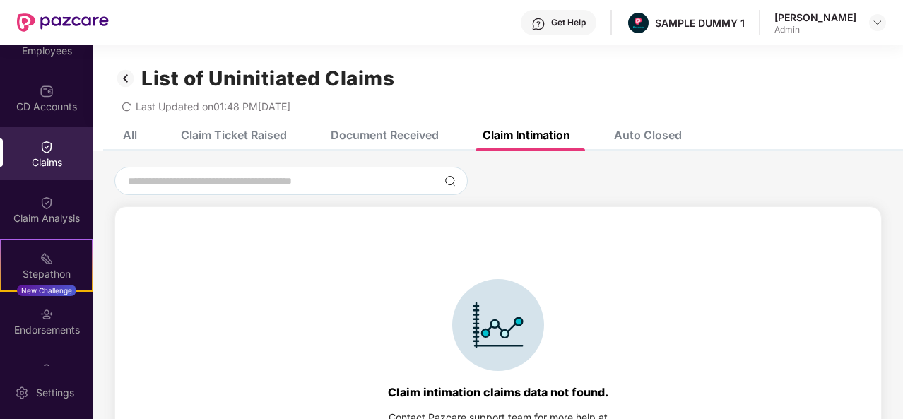
click at [650, 146] on div "Auto Closed" at bounding box center [637, 134] width 89 height 31
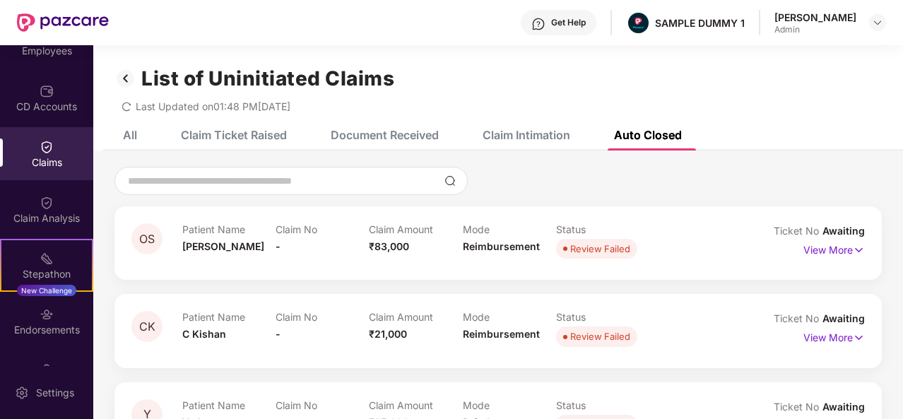
click at [145, 137] on div "All Claim Ticket Raised Document Received Claim Intimation Auto Closed" at bounding box center [392, 134] width 580 height 31
click at [127, 134] on div "All" at bounding box center [130, 135] width 14 height 14
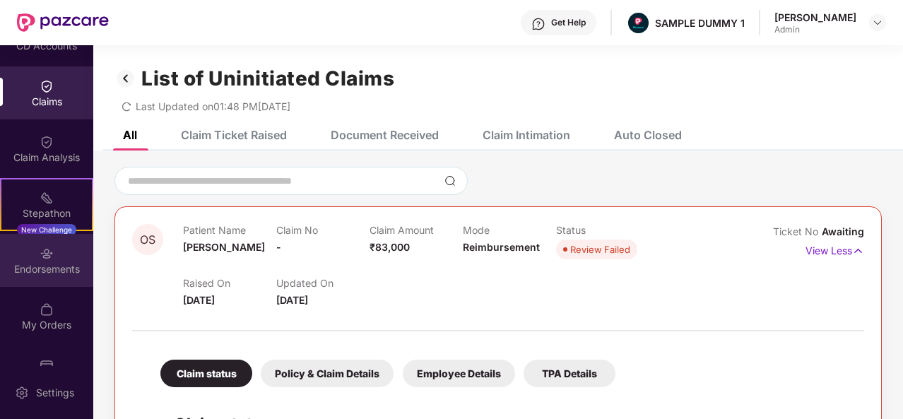
scroll to position [237, 0]
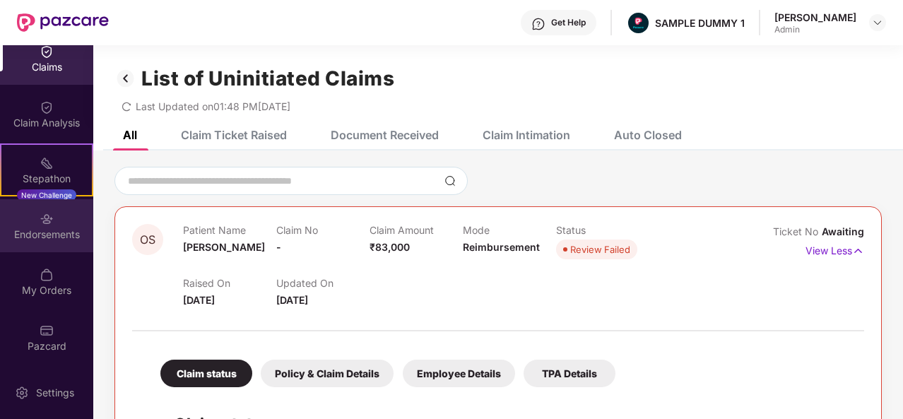
click at [48, 230] on div "Endorsements" at bounding box center [46, 235] width 93 height 14
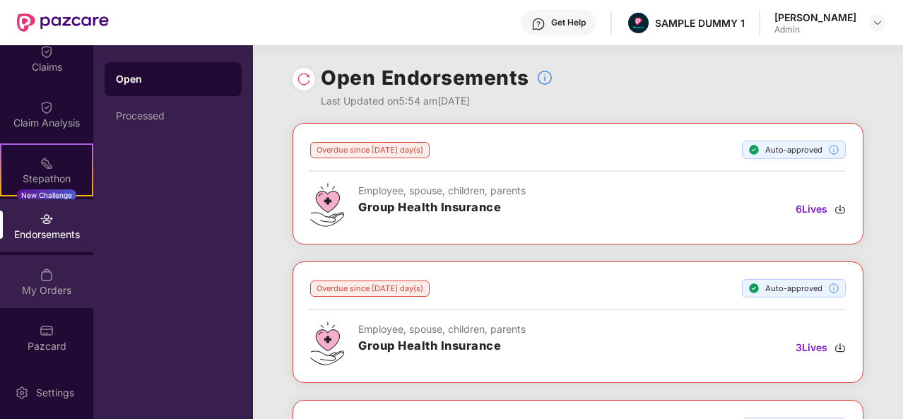
click at [48, 288] on div "My Orders" at bounding box center [46, 290] width 93 height 14
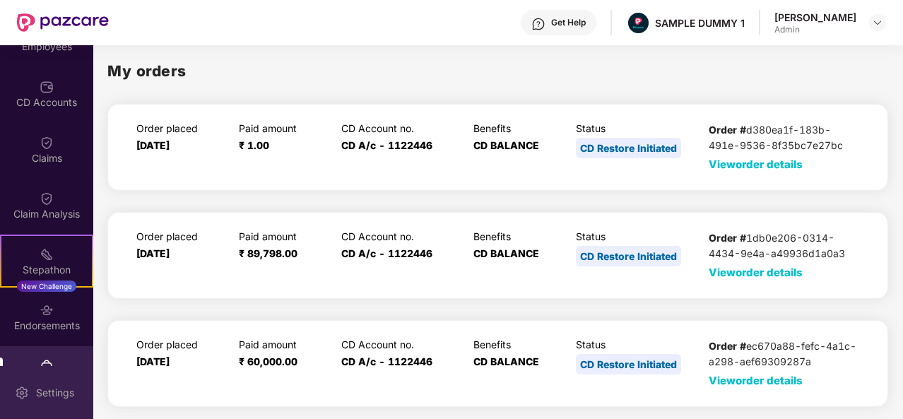
click at [68, 377] on div "Settings" at bounding box center [46, 392] width 93 height 53
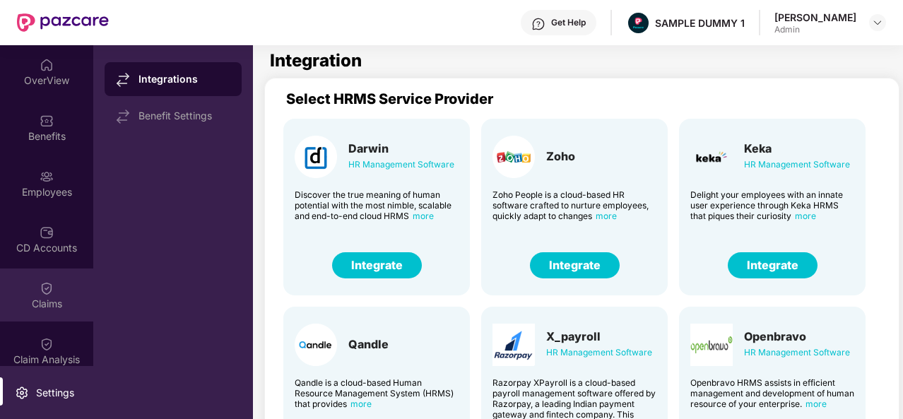
click at [36, 305] on div "Claims" at bounding box center [46, 304] width 93 height 14
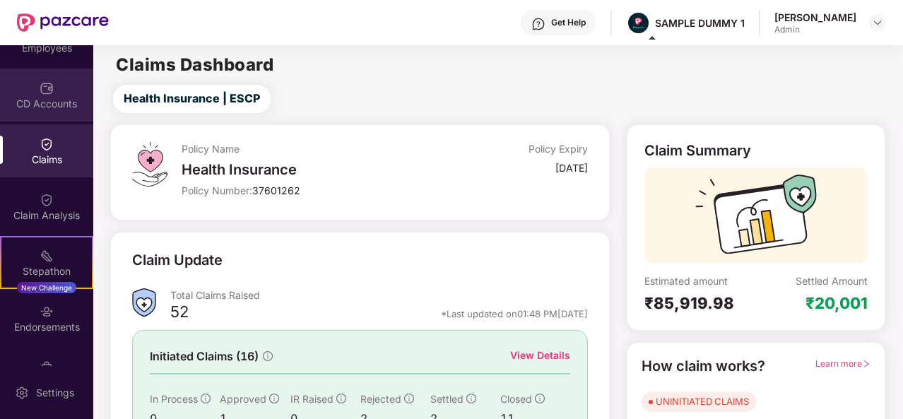
scroll to position [145, 0]
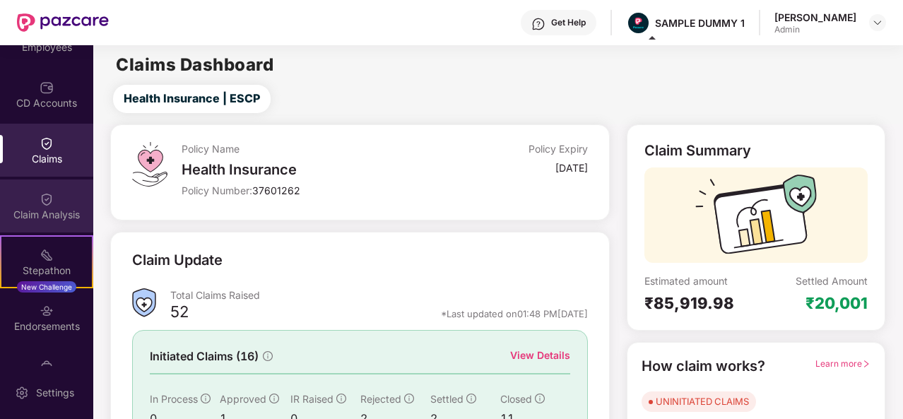
click at [58, 206] on div "Claim Analysis" at bounding box center [46, 206] width 93 height 53
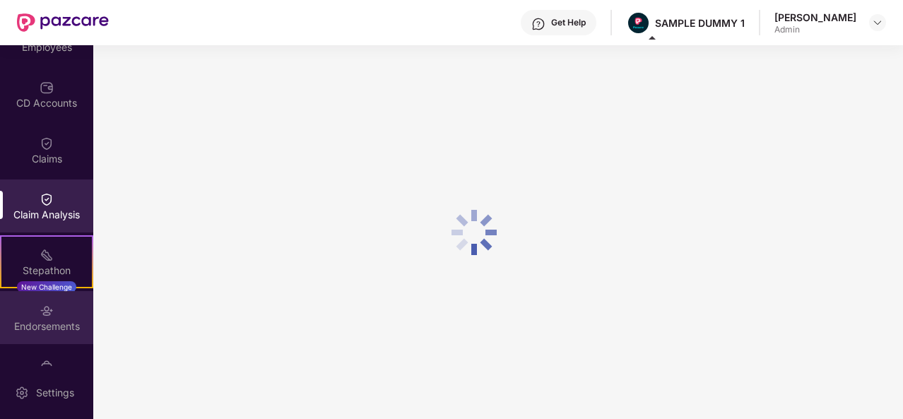
click at [49, 316] on img at bounding box center [47, 311] width 14 height 14
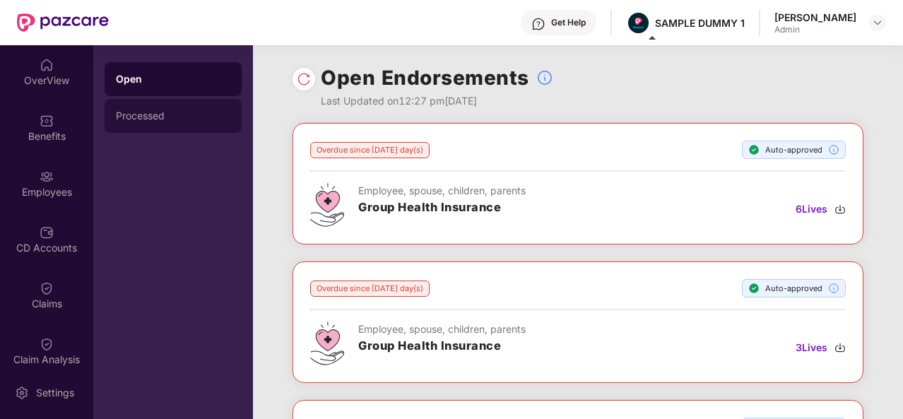
click at [119, 125] on div "Processed" at bounding box center [173, 116] width 137 height 34
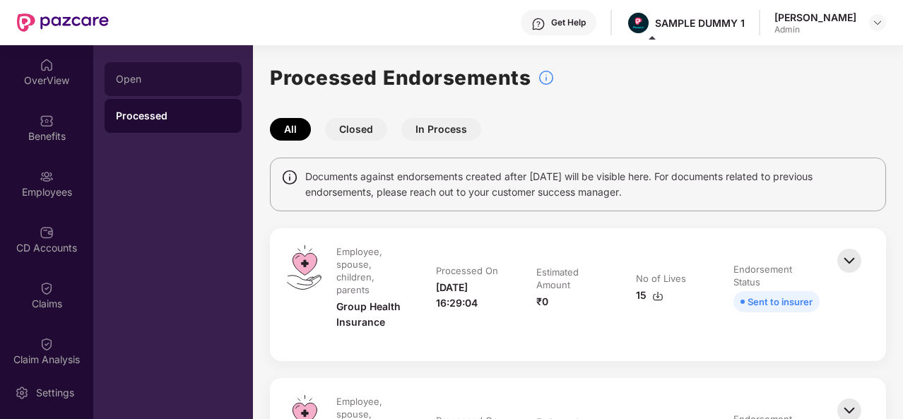
click at [185, 84] on div "Open" at bounding box center [173, 79] width 114 height 11
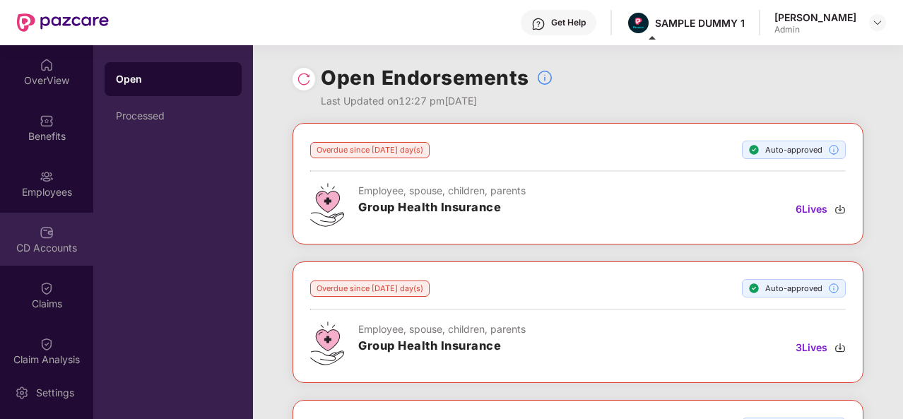
scroll to position [237, 0]
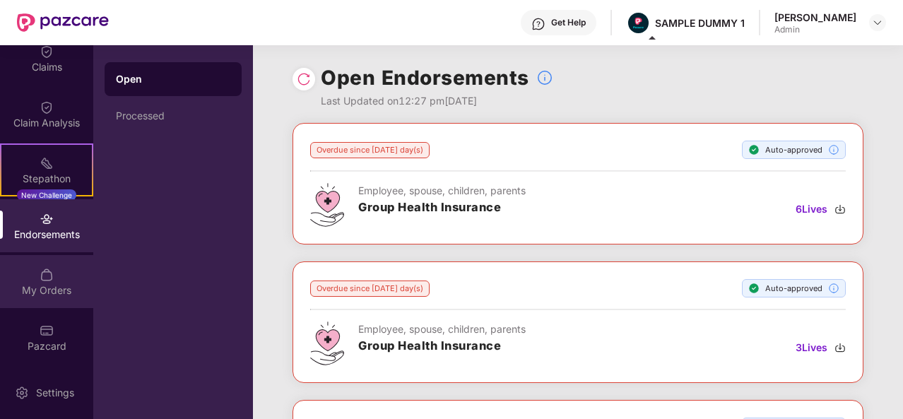
click at [40, 283] on div "My Orders" at bounding box center [46, 290] width 93 height 14
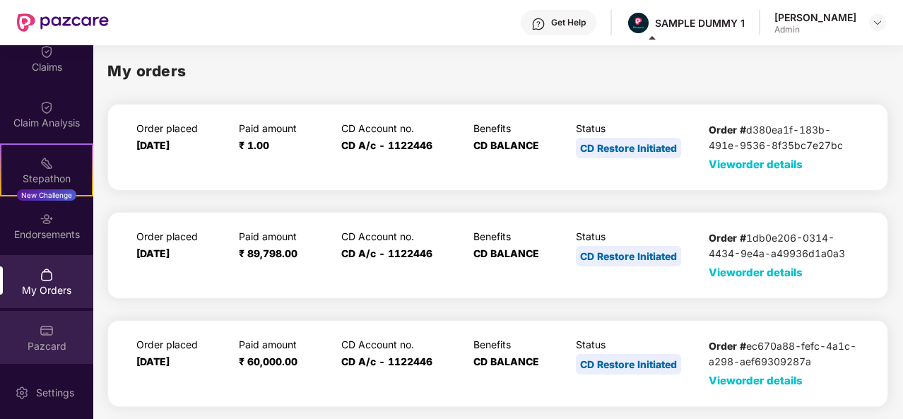
click at [13, 354] on div "Pazcard" at bounding box center [46, 337] width 93 height 53
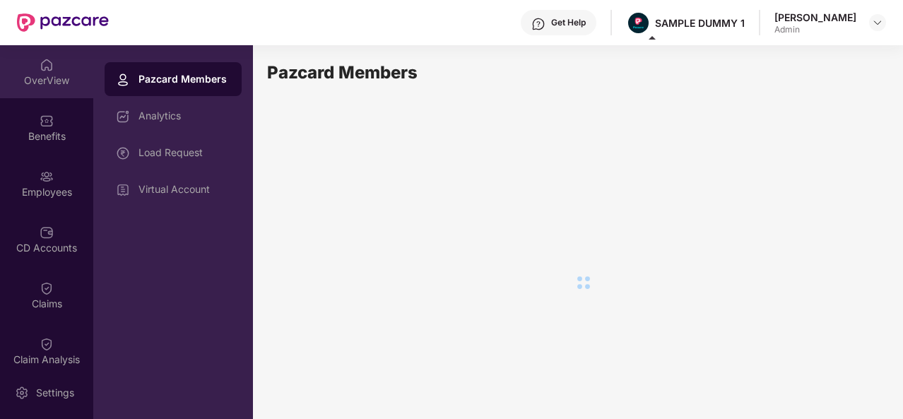
click at [40, 68] on img at bounding box center [47, 65] width 14 height 14
